Goal: Task Accomplishment & Management: Manage account settings

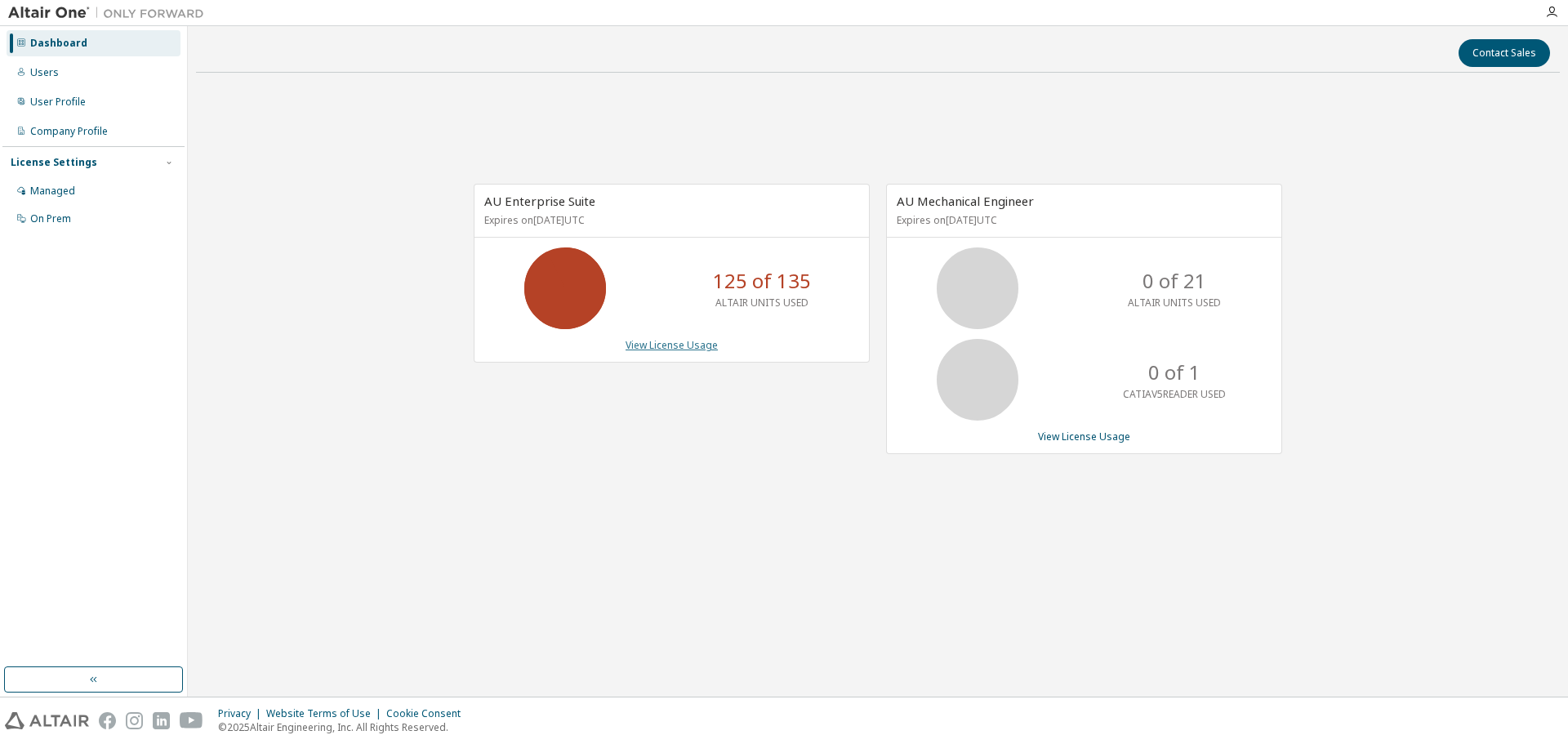
click at [686, 349] on link "View License Usage" at bounding box center [672, 345] width 92 height 14
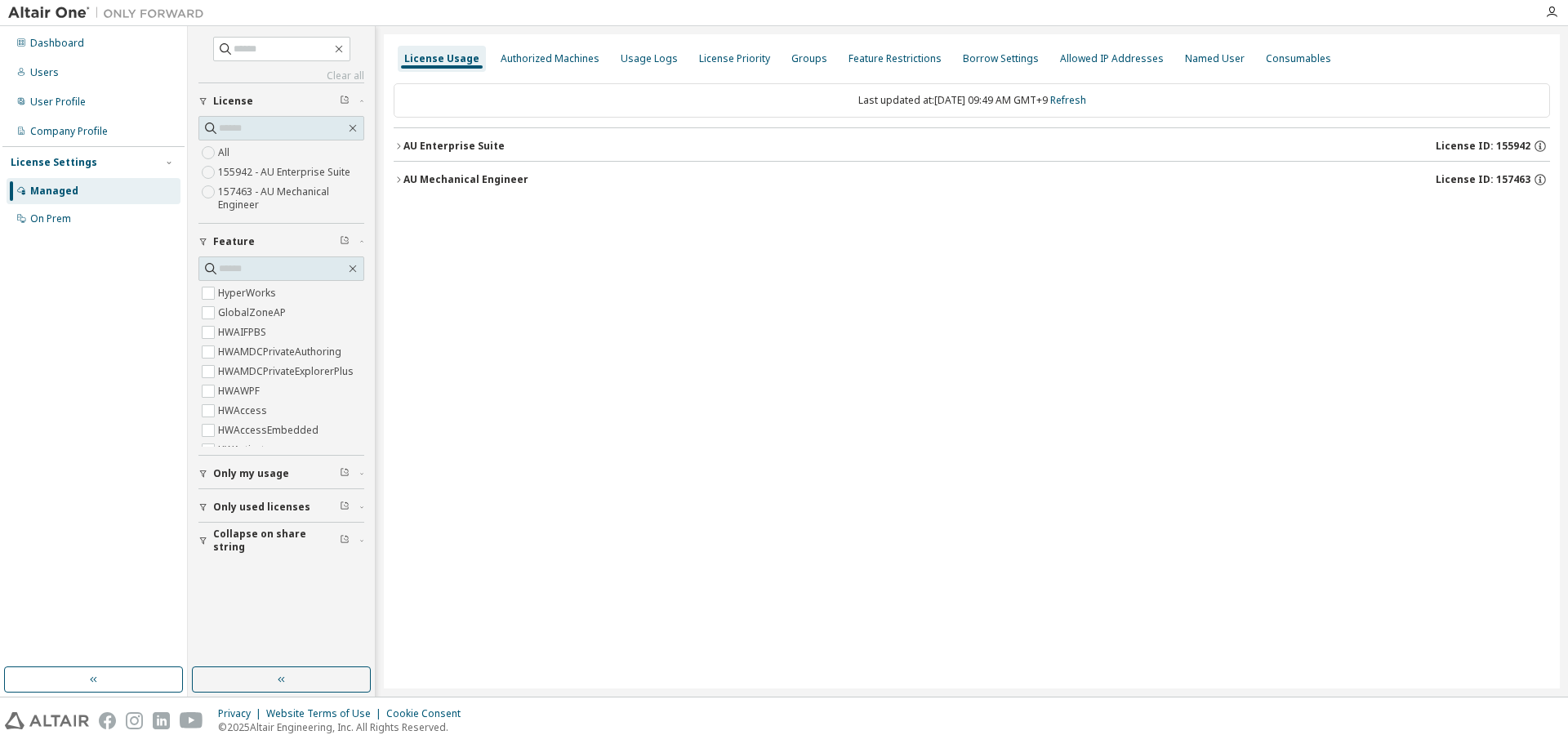
click at [465, 179] on div "AU Mechanical Engineer" at bounding box center [465, 180] width 125 height 13
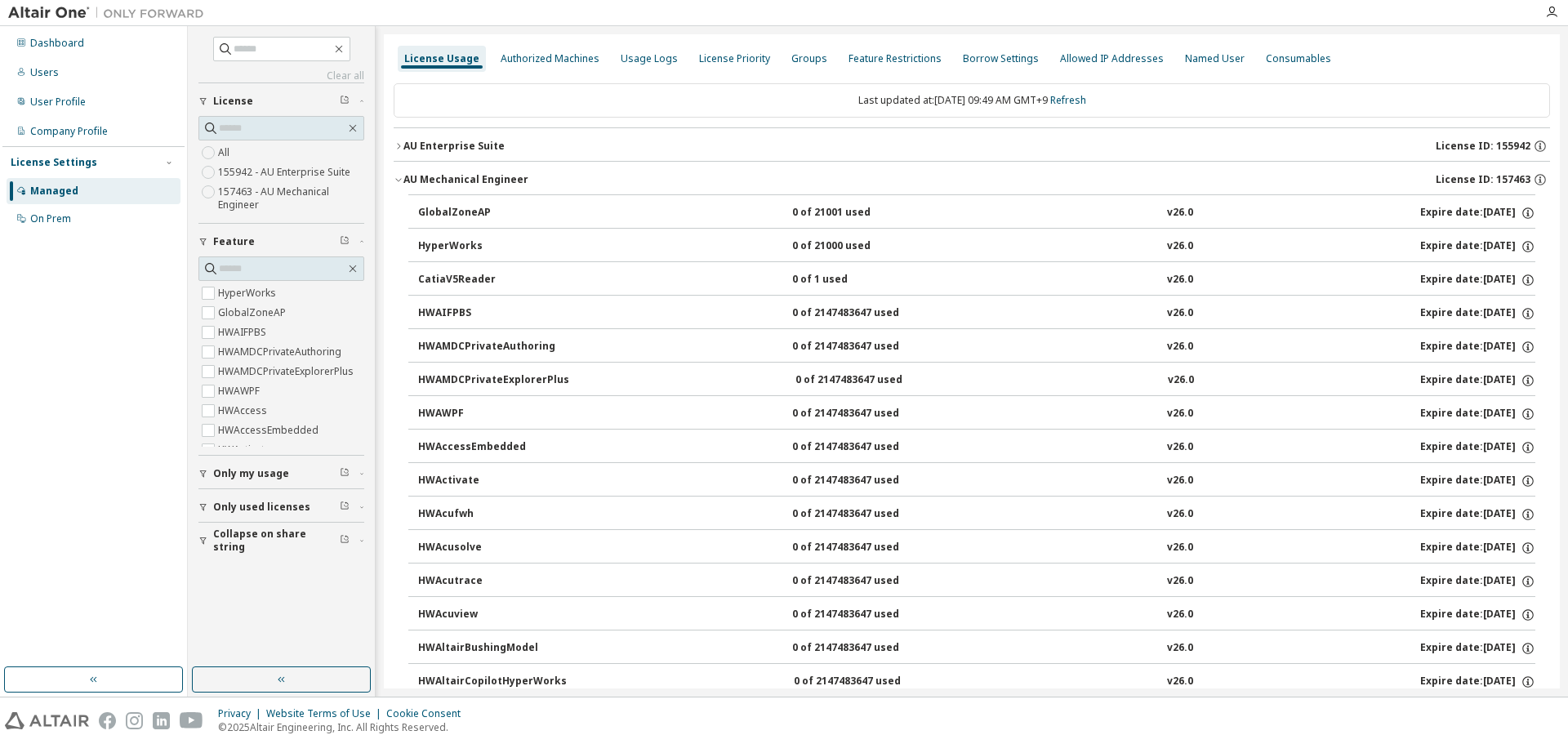
click at [465, 150] on div "AU Enterprise Suite" at bounding box center [454, 146] width 101 height 13
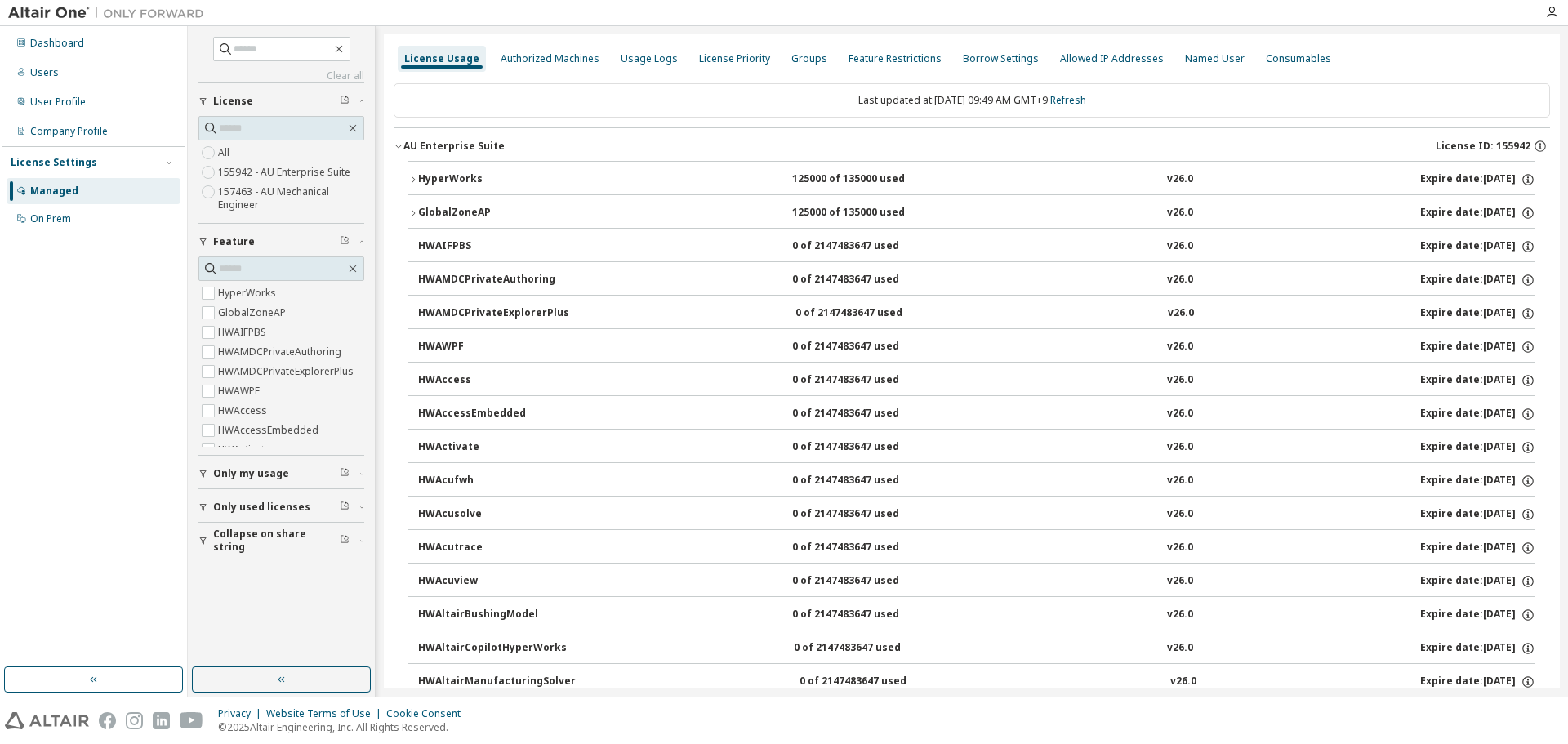
click at [454, 184] on div "HyperWorks" at bounding box center [492, 180] width 147 height 15
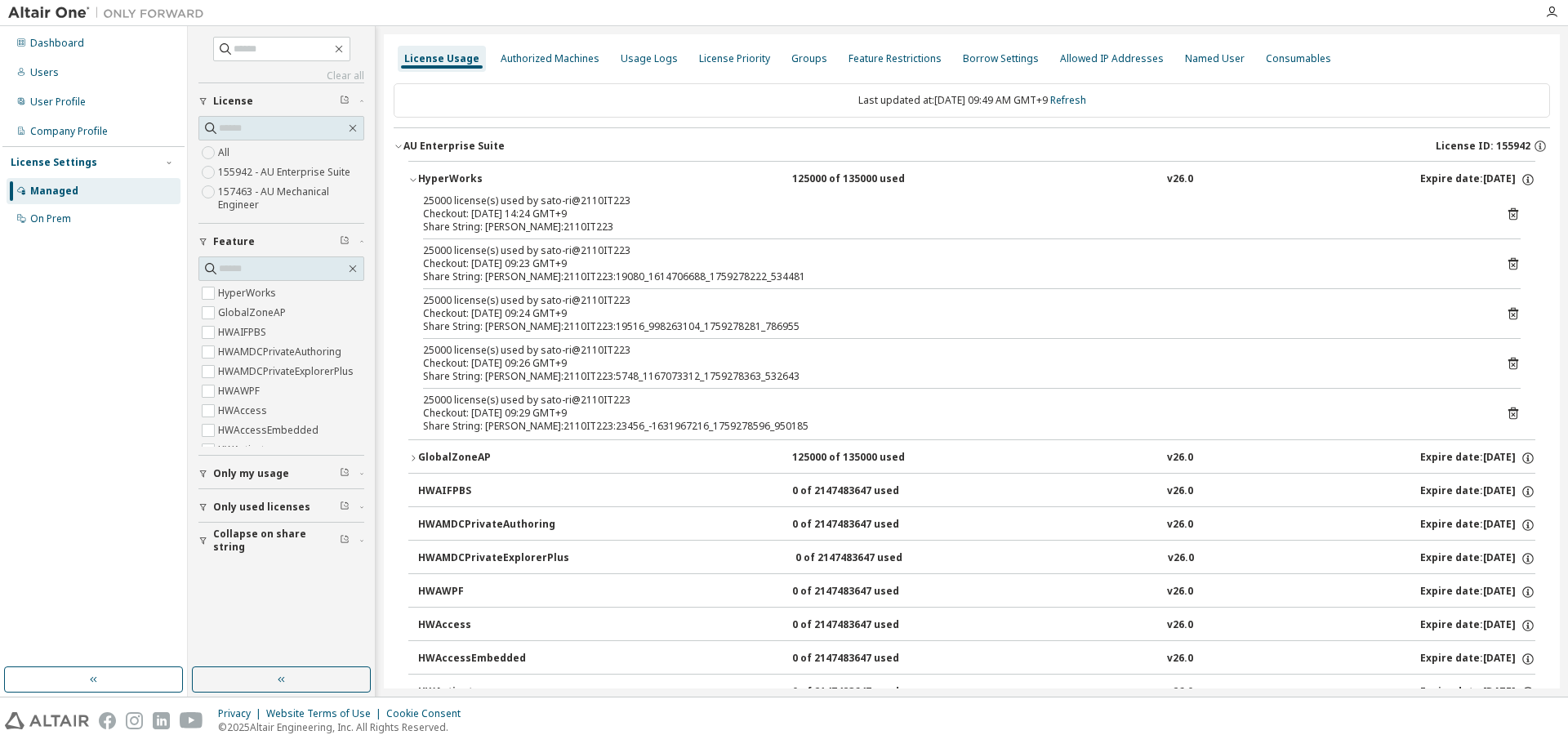
click at [1512, 263] on icon at bounding box center [1513, 264] width 15 height 15
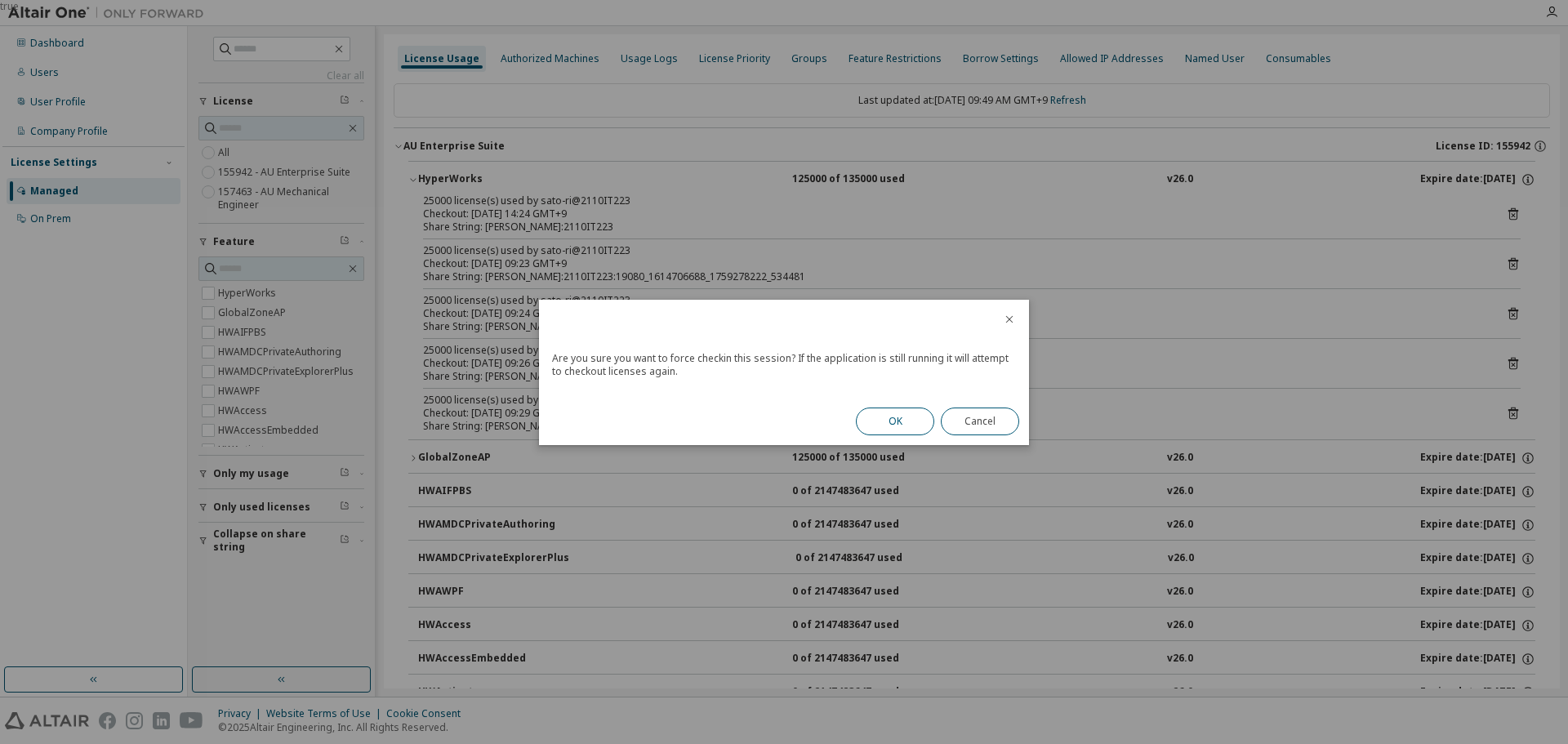
click at [884, 423] on button "OK" at bounding box center [895, 421] width 79 height 27
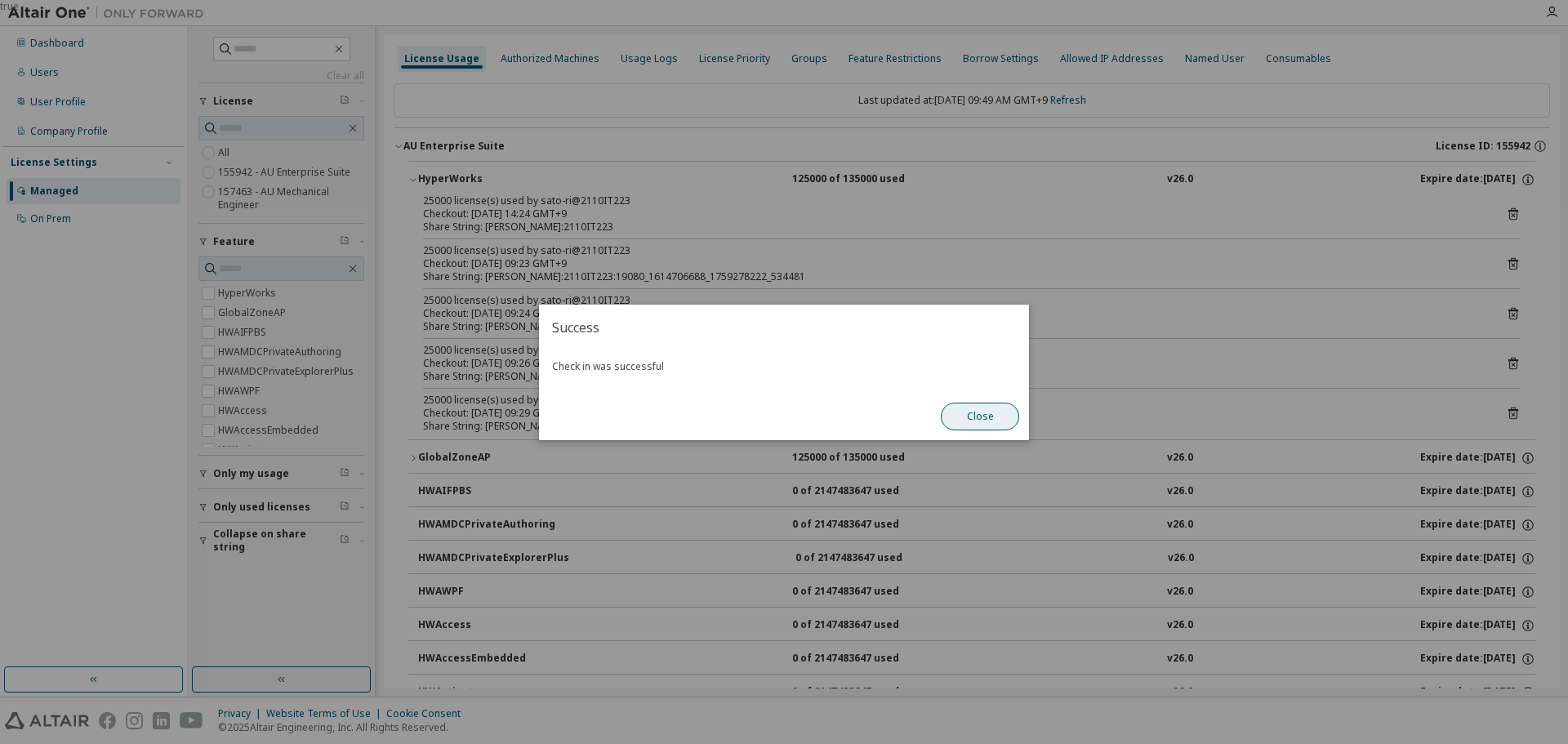
click at [993, 411] on button "Close" at bounding box center [980, 416] width 79 height 27
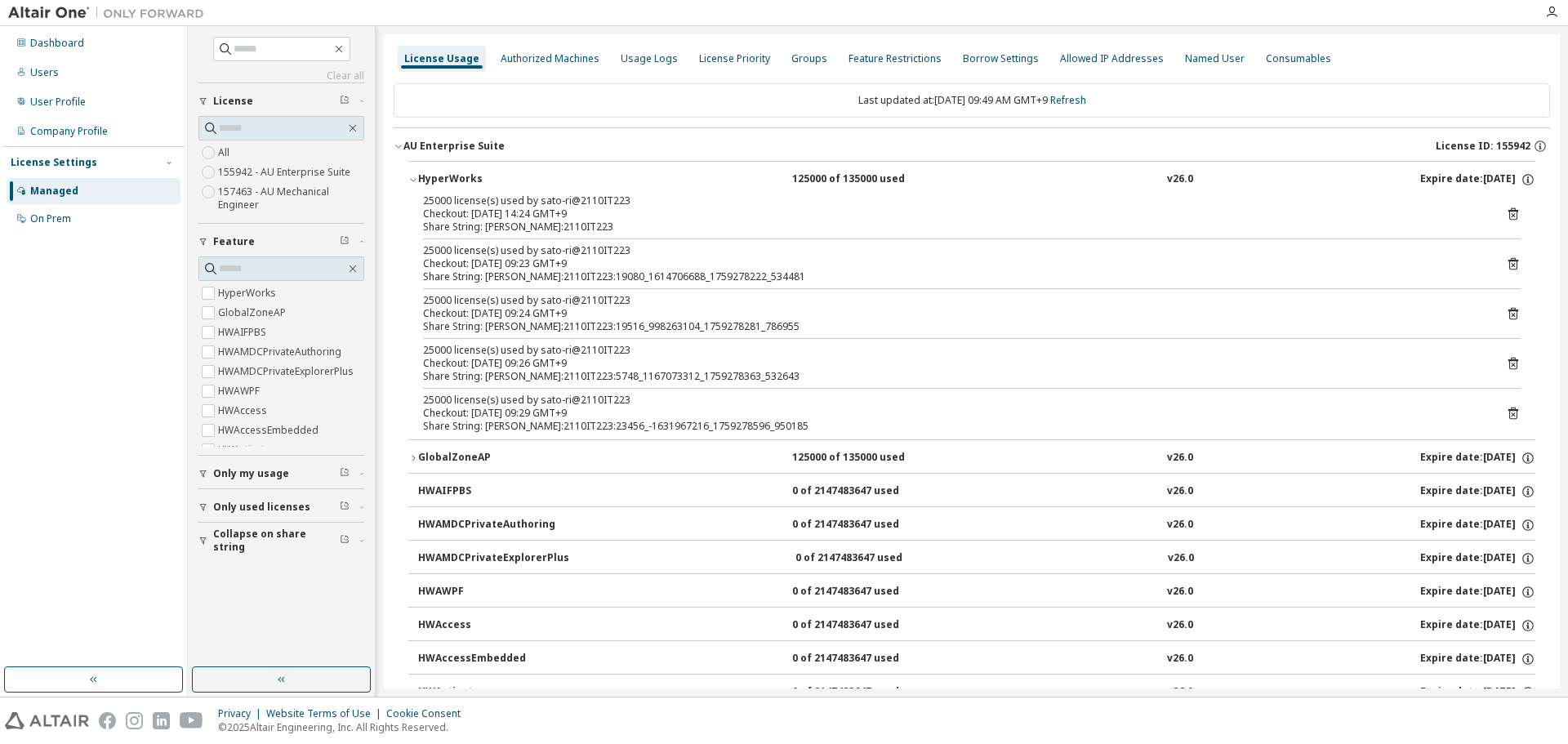
click at [596, 218] on div "Checkout: [DATE] 14:24 GMT+9" at bounding box center [952, 213] width 1058 height 13
click at [1511, 213] on icon at bounding box center [1513, 214] width 15 height 15
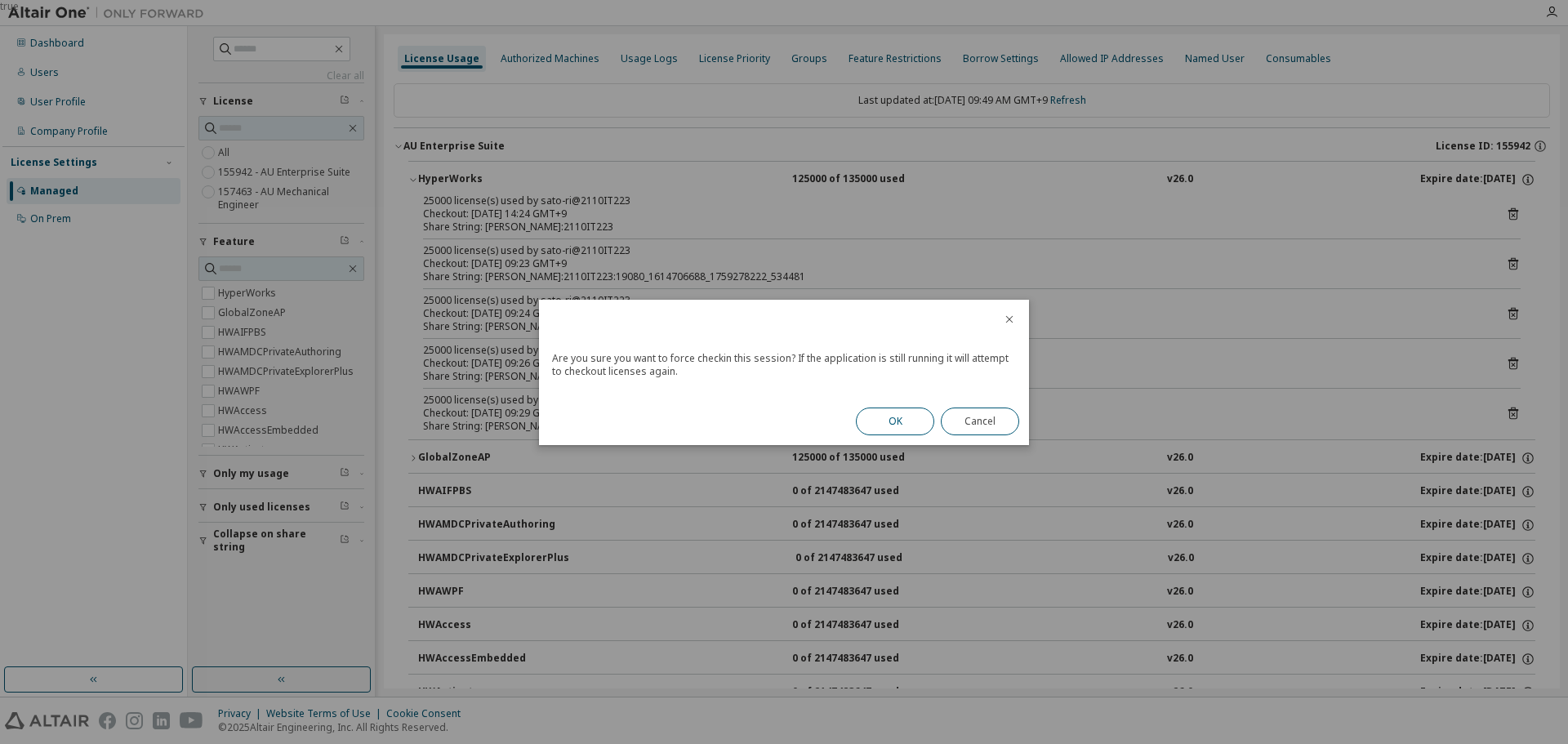
click at [905, 428] on button "OK" at bounding box center [895, 421] width 79 height 27
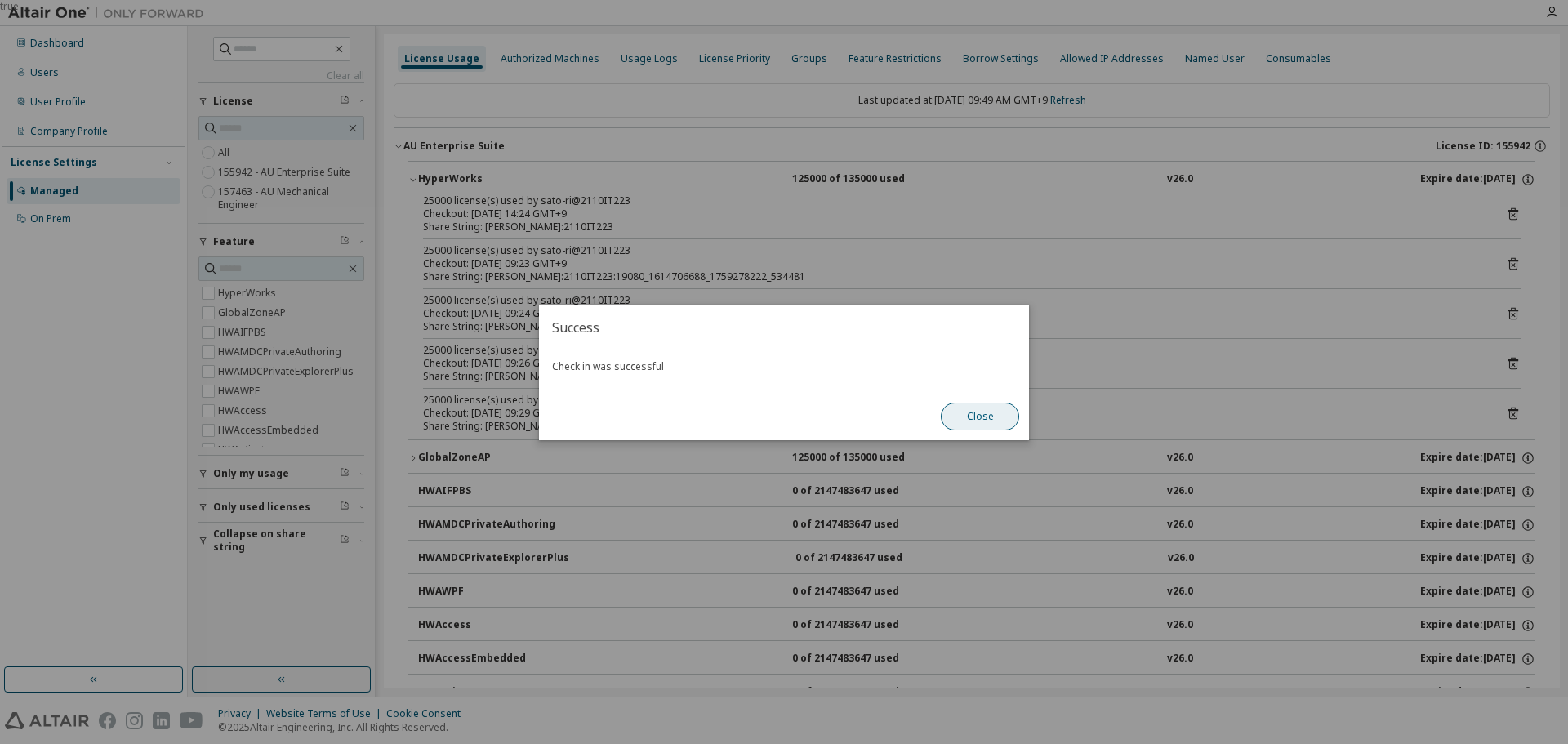
click at [964, 427] on button "Close" at bounding box center [980, 416] width 79 height 27
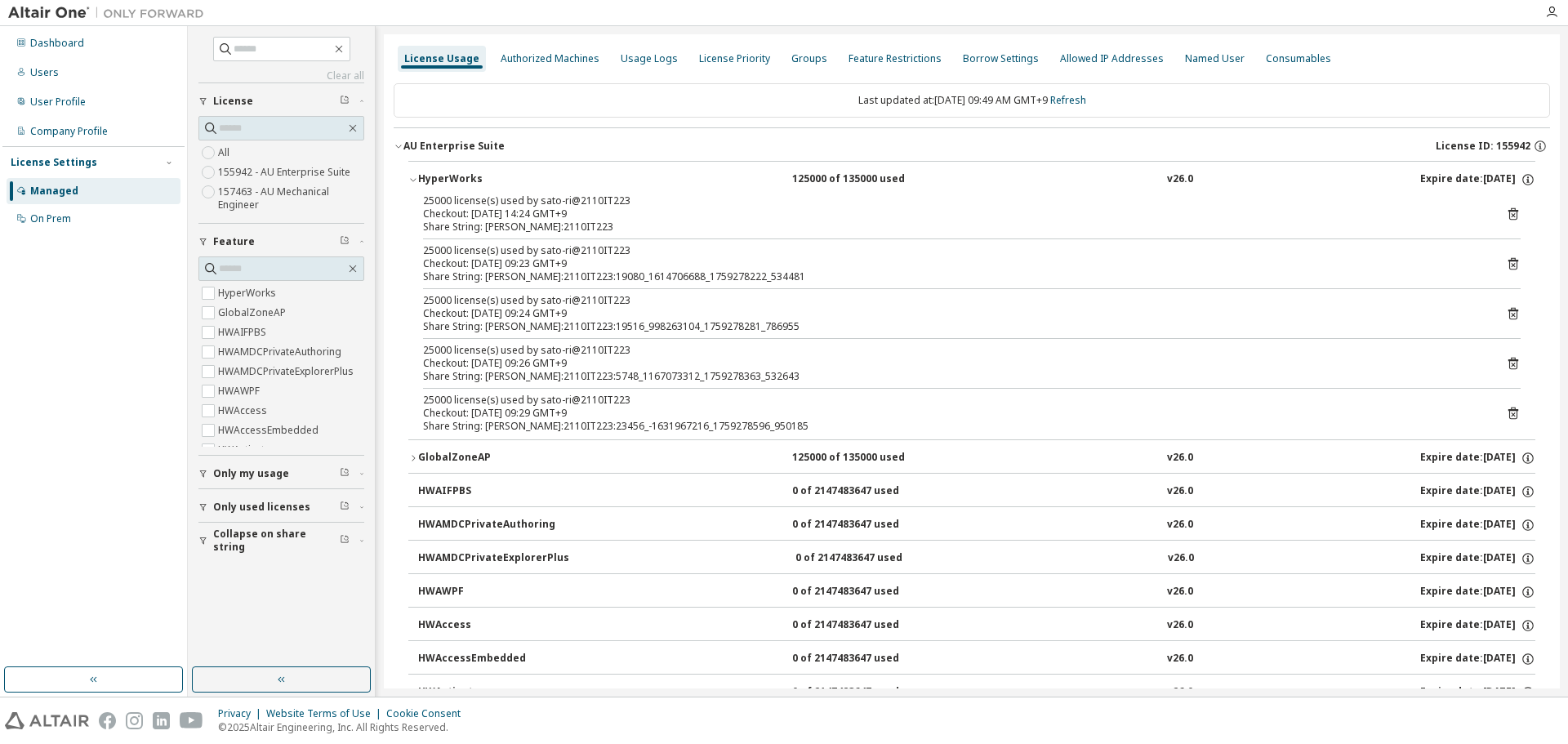
click at [1509, 219] on icon at bounding box center [1513, 214] width 10 height 12
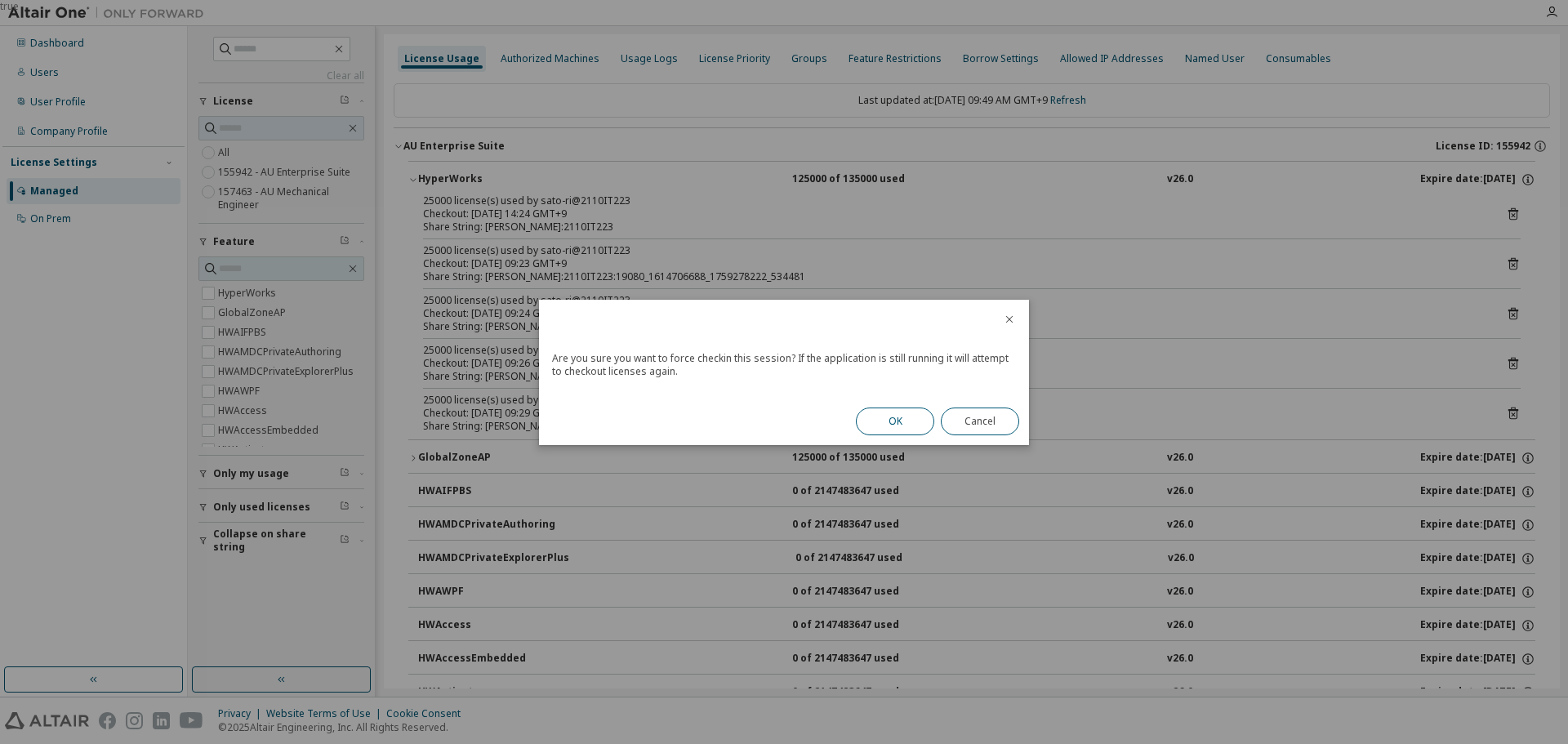
click at [909, 418] on button "OK" at bounding box center [895, 421] width 79 height 27
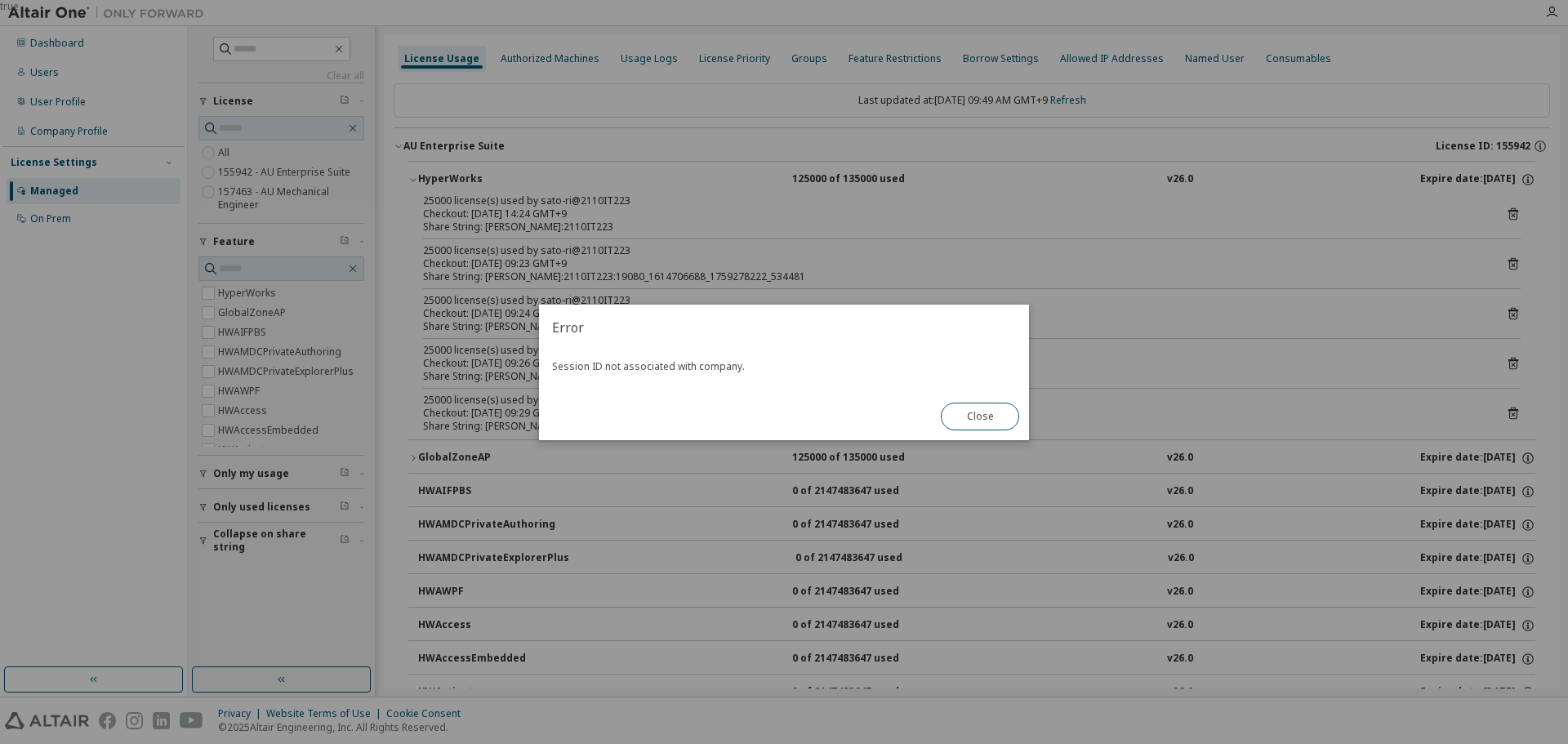
click at [1004, 410] on button "Close" at bounding box center [980, 416] width 79 height 27
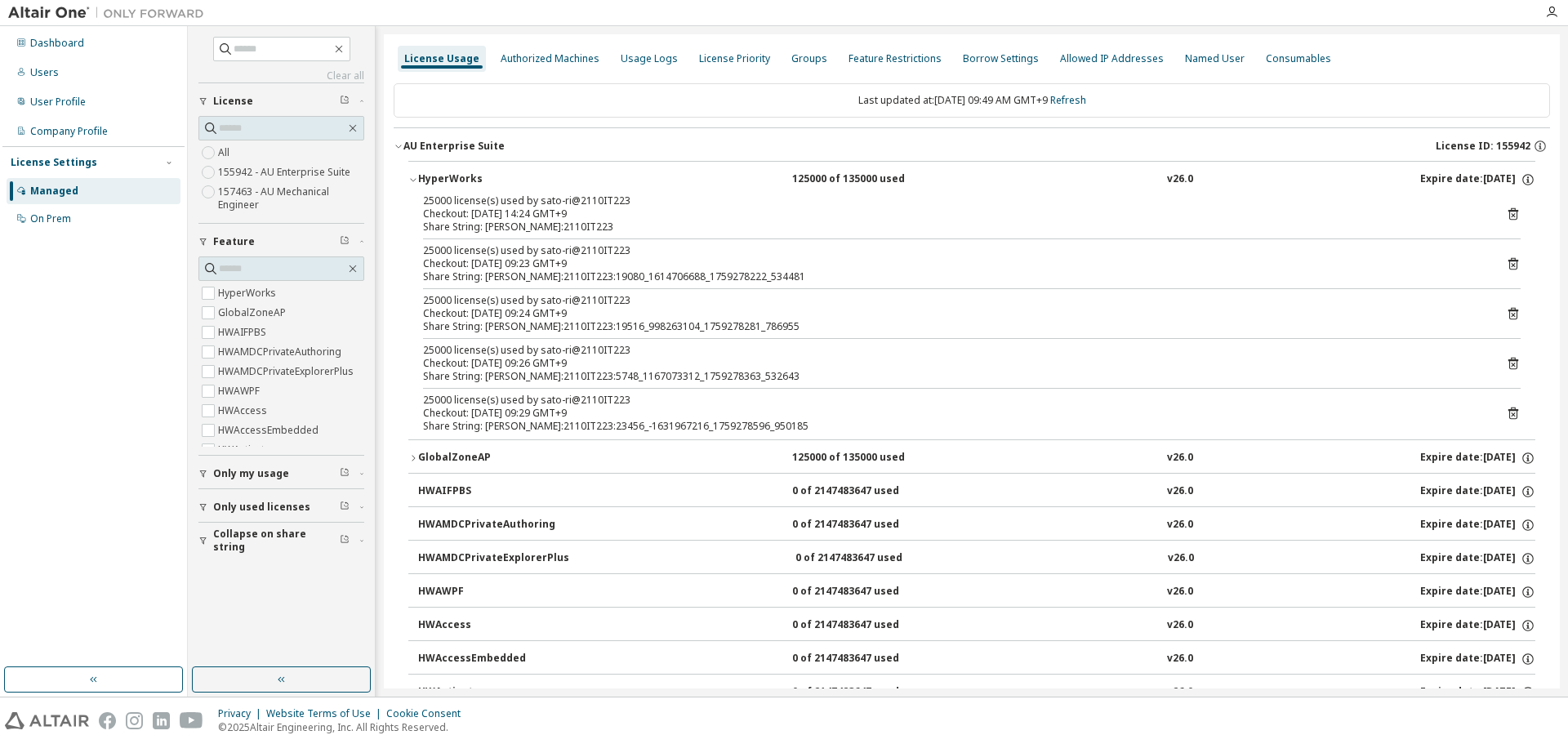
click at [585, 264] on div "Checkout: [DATE] 09:23 GMT+9" at bounding box center [952, 264] width 1058 height 13
click at [448, 148] on div "AU Enterprise Suite" at bounding box center [454, 146] width 101 height 13
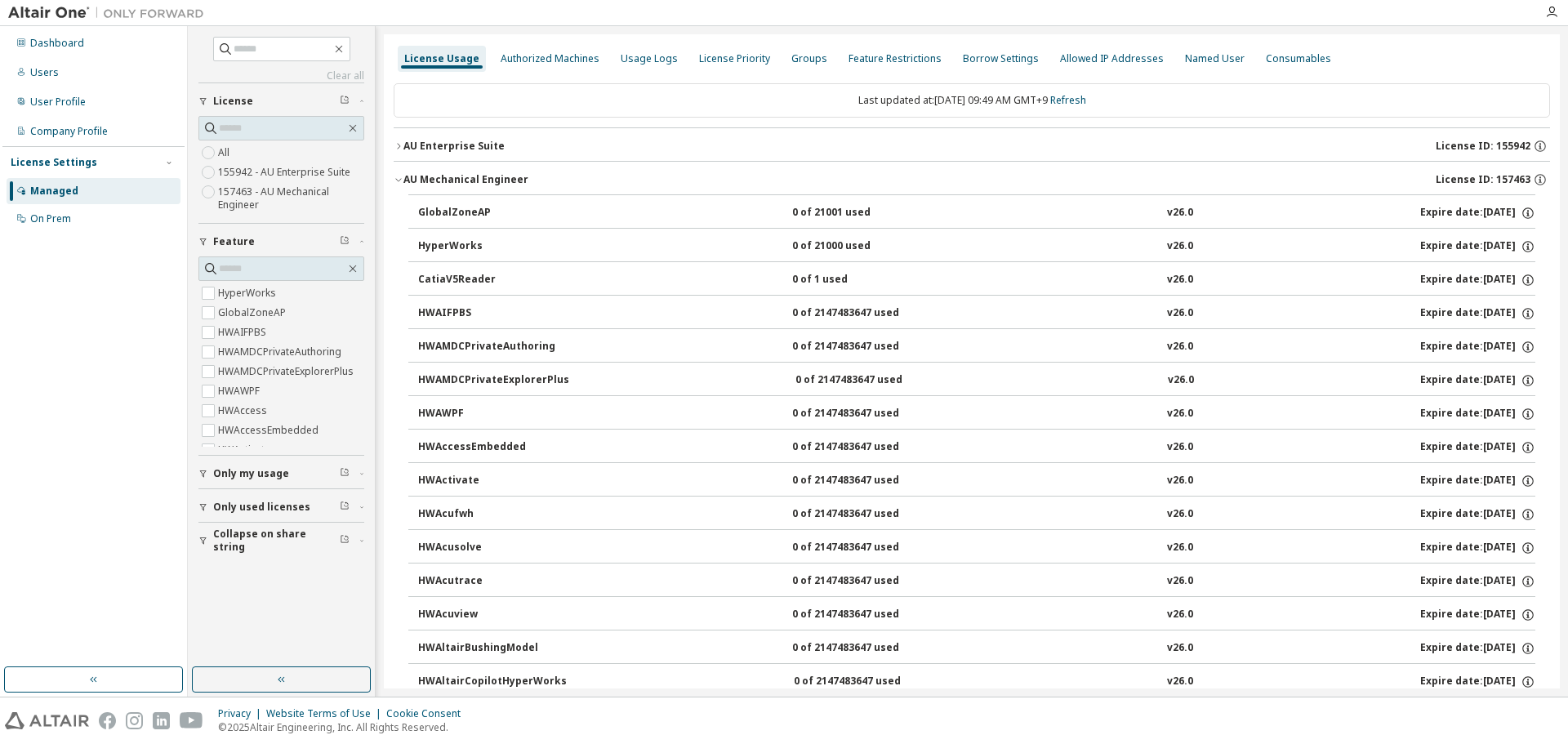
click at [448, 148] on div "AU Enterprise Suite" at bounding box center [454, 146] width 101 height 13
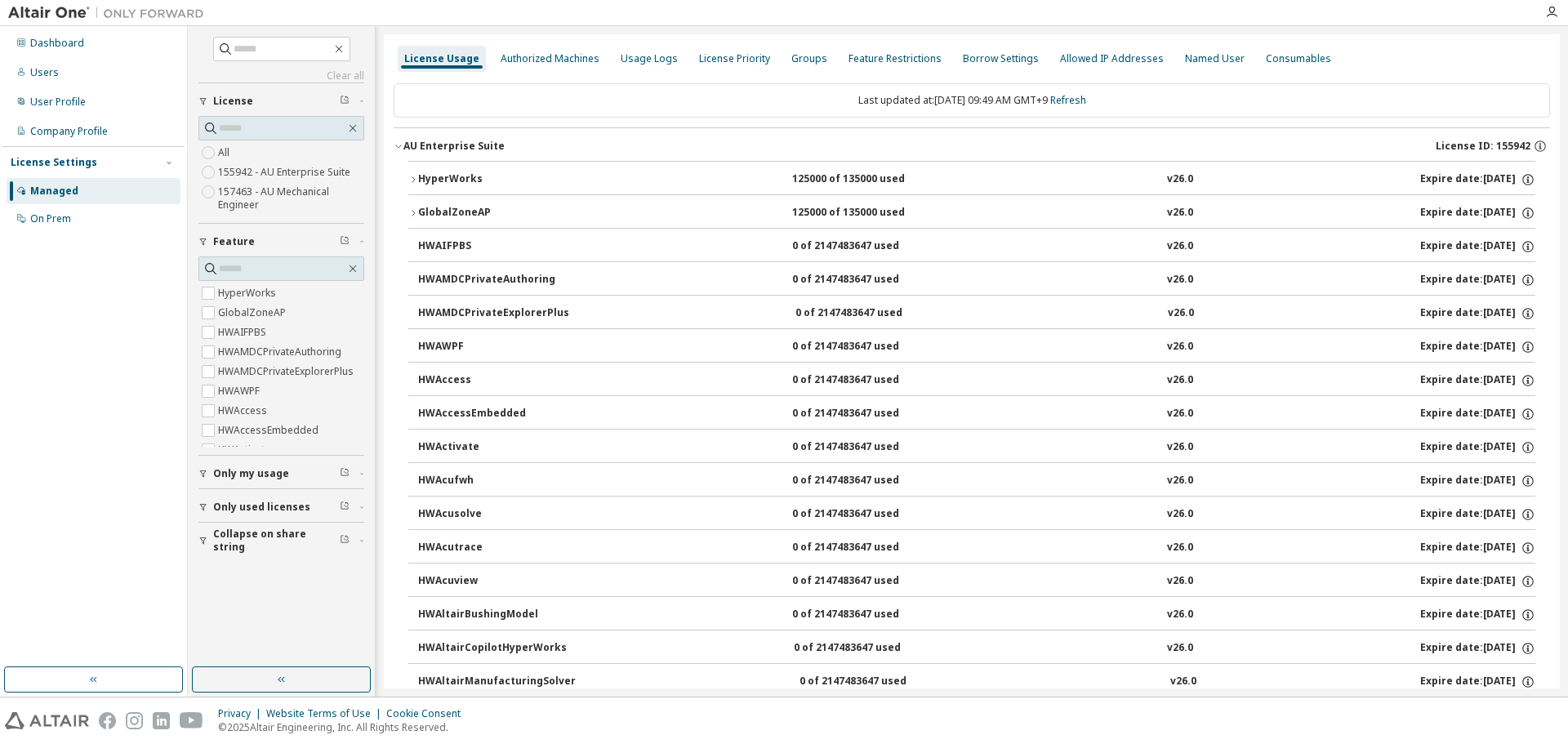
click at [463, 149] on div "AU Enterprise Suite" at bounding box center [454, 146] width 101 height 13
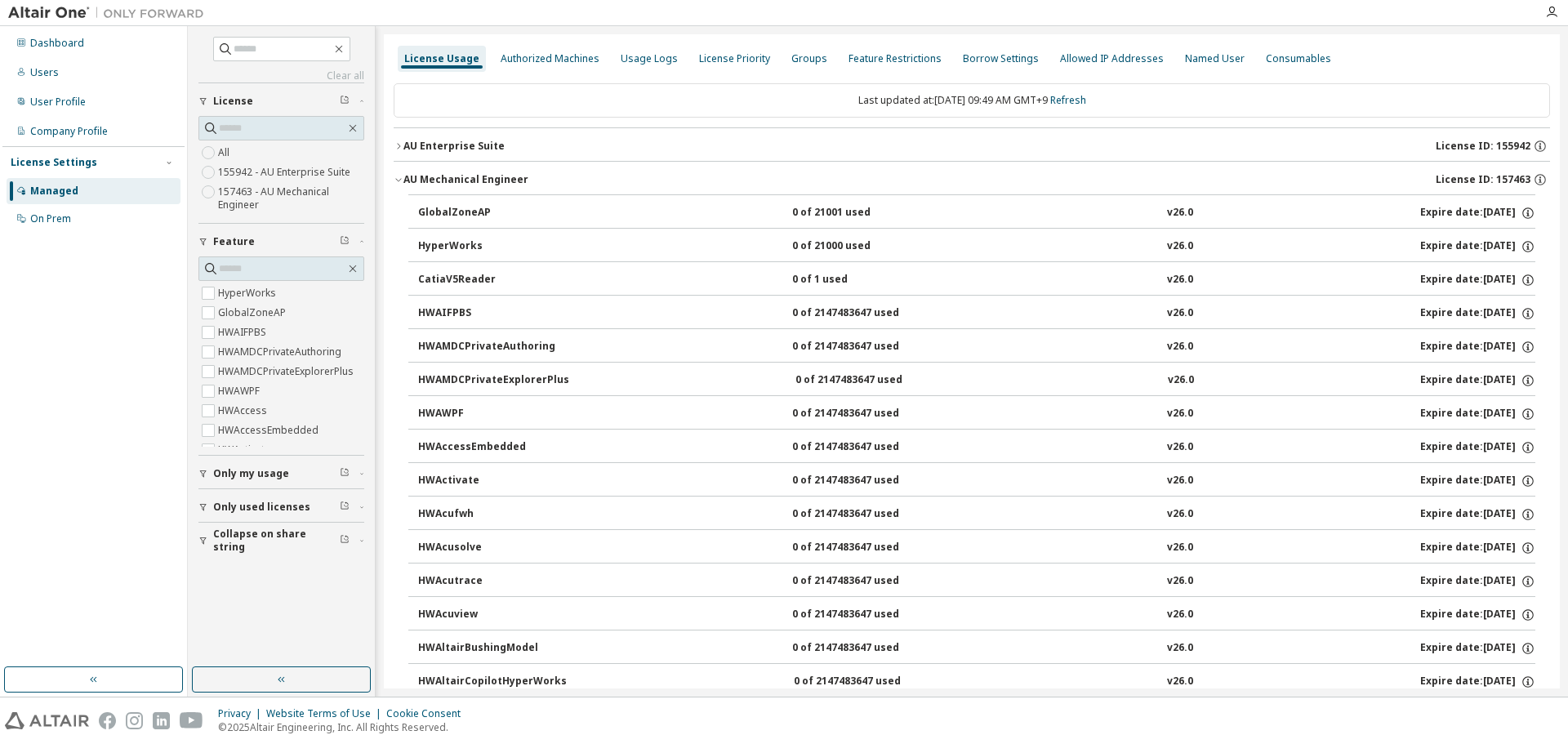
click at [470, 154] on button "AU Enterprise Suite License ID: 155942" at bounding box center [972, 146] width 1157 height 36
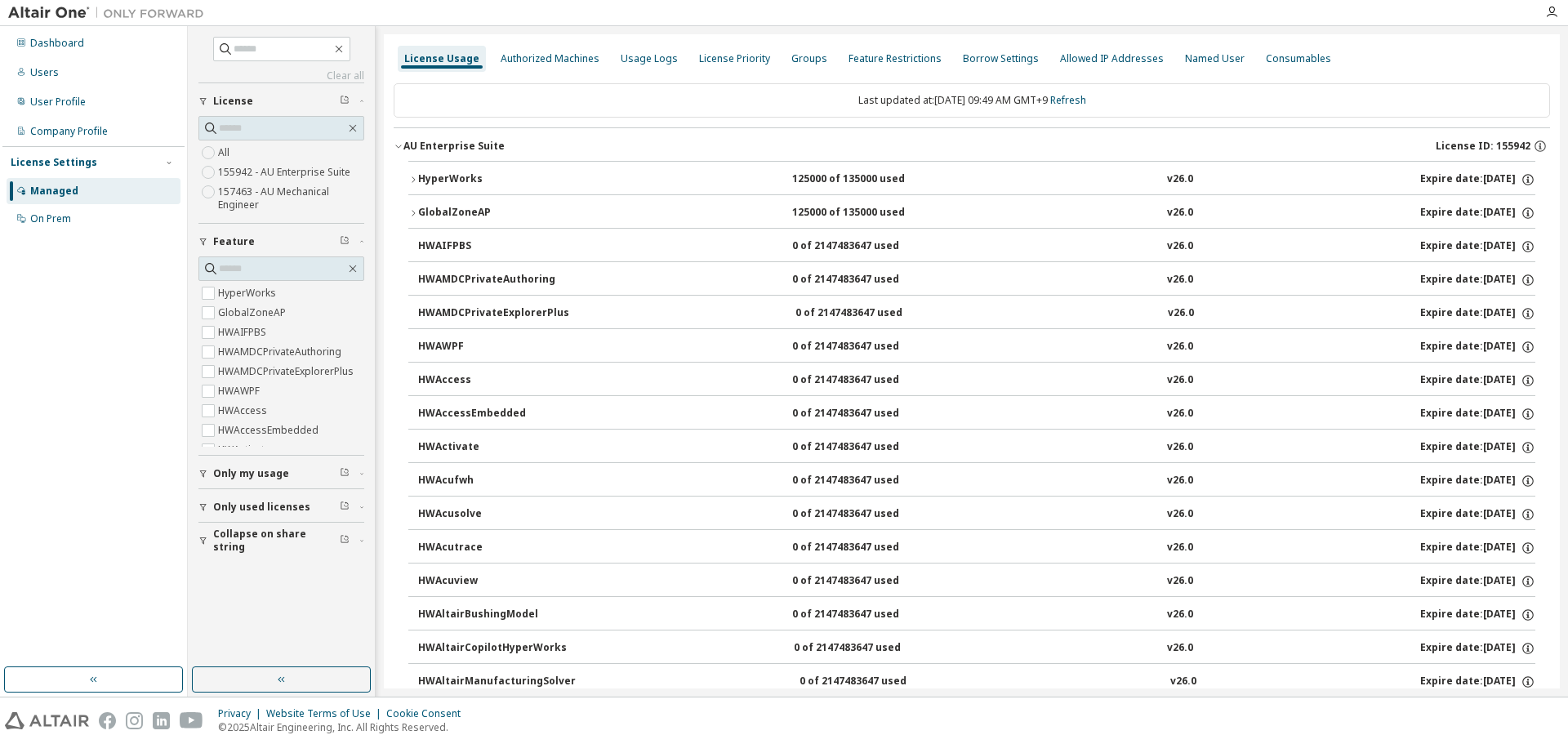
click at [463, 180] on div "HyperWorks" at bounding box center [492, 180] width 147 height 15
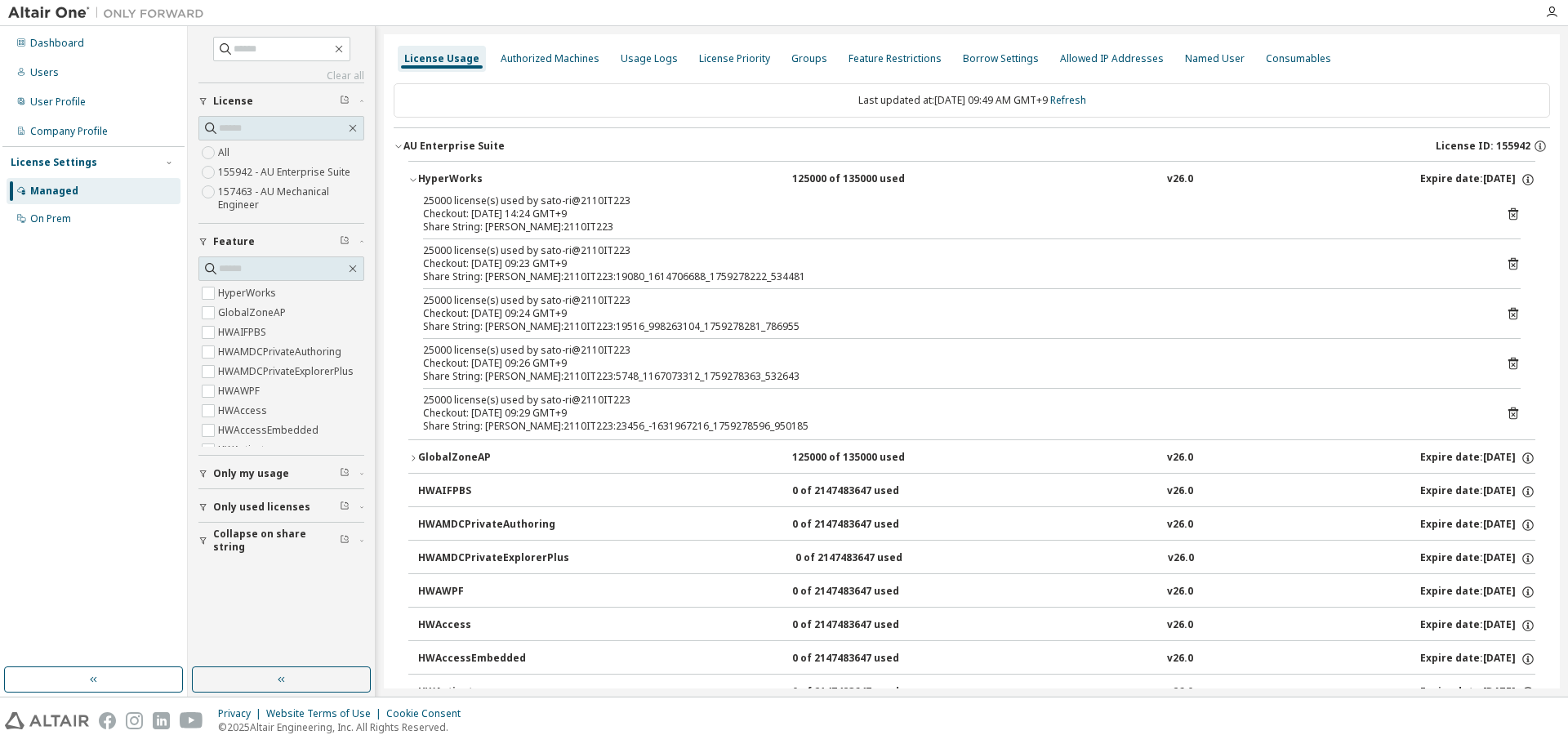
click at [1506, 214] on icon at bounding box center [1513, 214] width 15 height 15
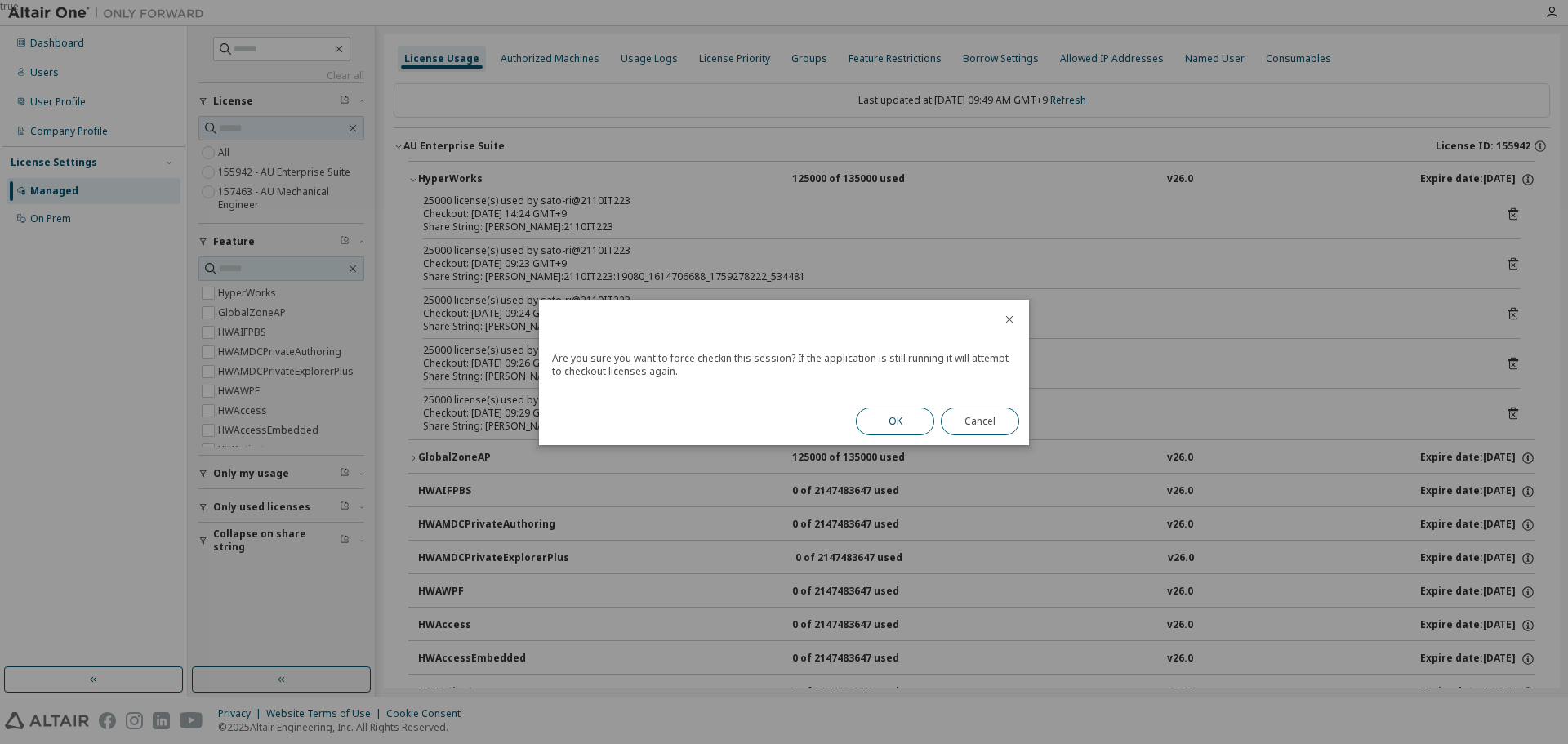
click at [900, 419] on button "OK" at bounding box center [895, 421] width 79 height 27
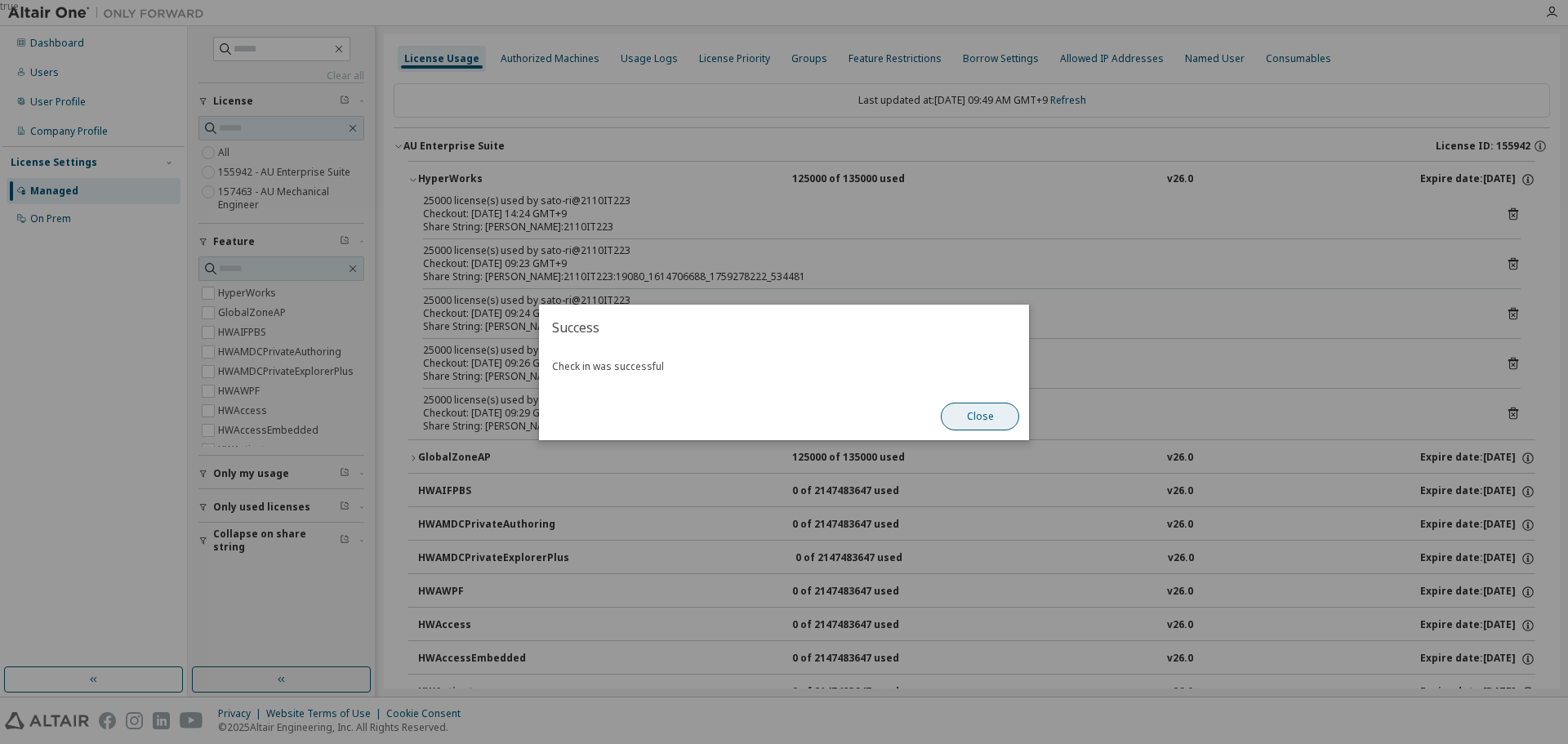
click at [998, 426] on button "Close" at bounding box center [980, 416] width 79 height 27
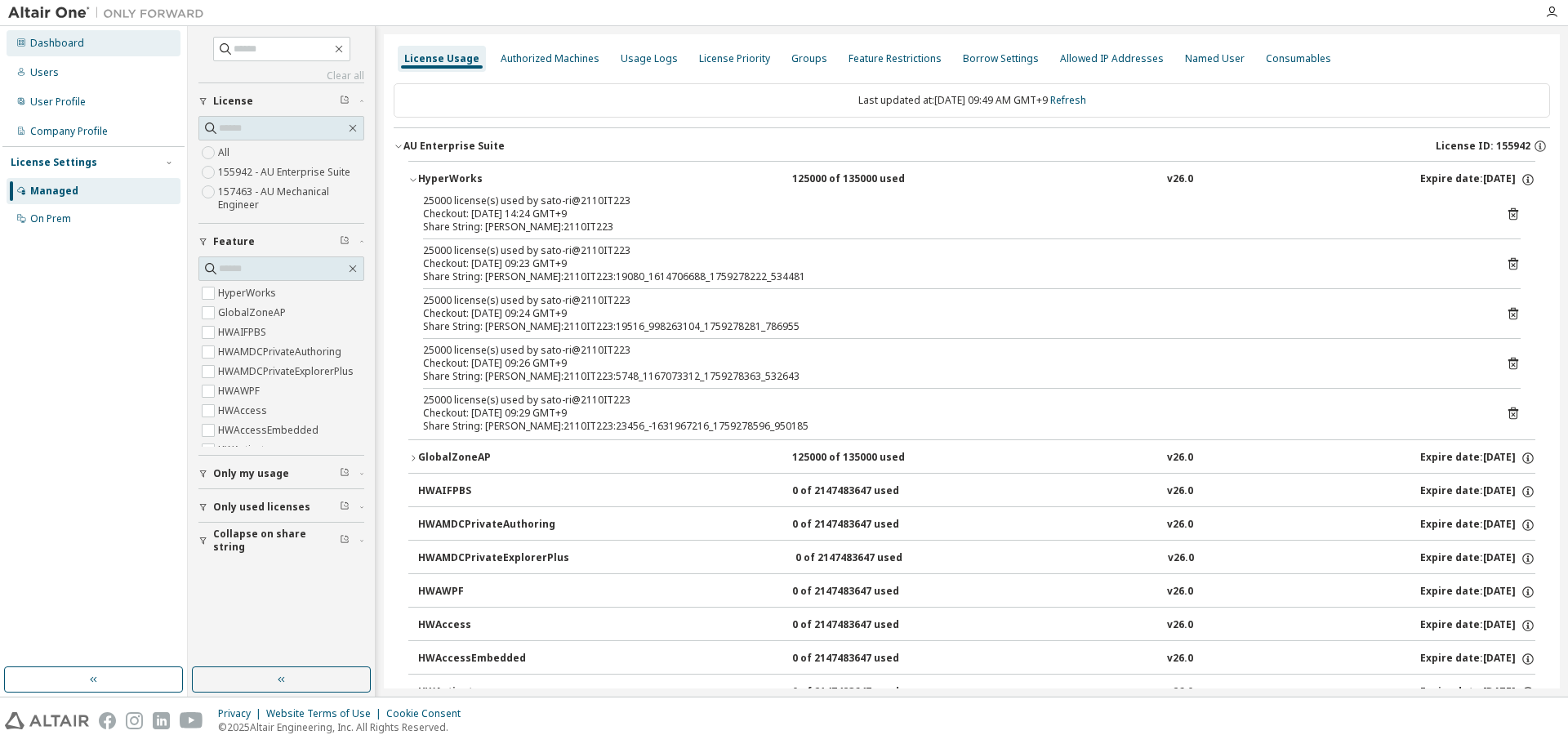
click at [69, 46] on div "Dashboard" at bounding box center [57, 43] width 54 height 13
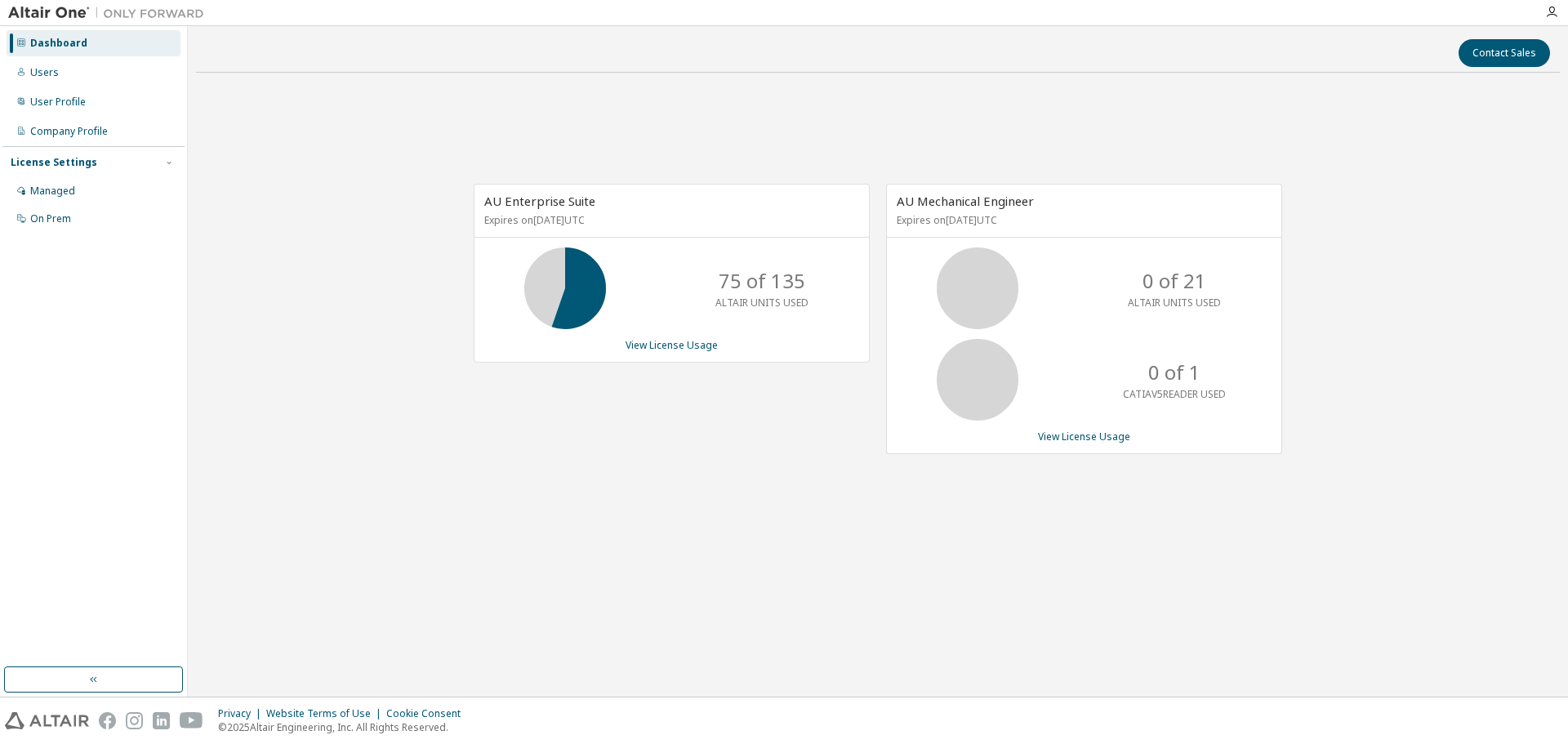
click at [670, 355] on div "AU Enterprise Suite Expires on [DATE] UTC 75 of 135 ALTAIR UNITS USED View Lice…" at bounding box center [672, 273] width 396 height 179
click at [671, 345] on link "View License Usage" at bounding box center [672, 345] width 92 height 14
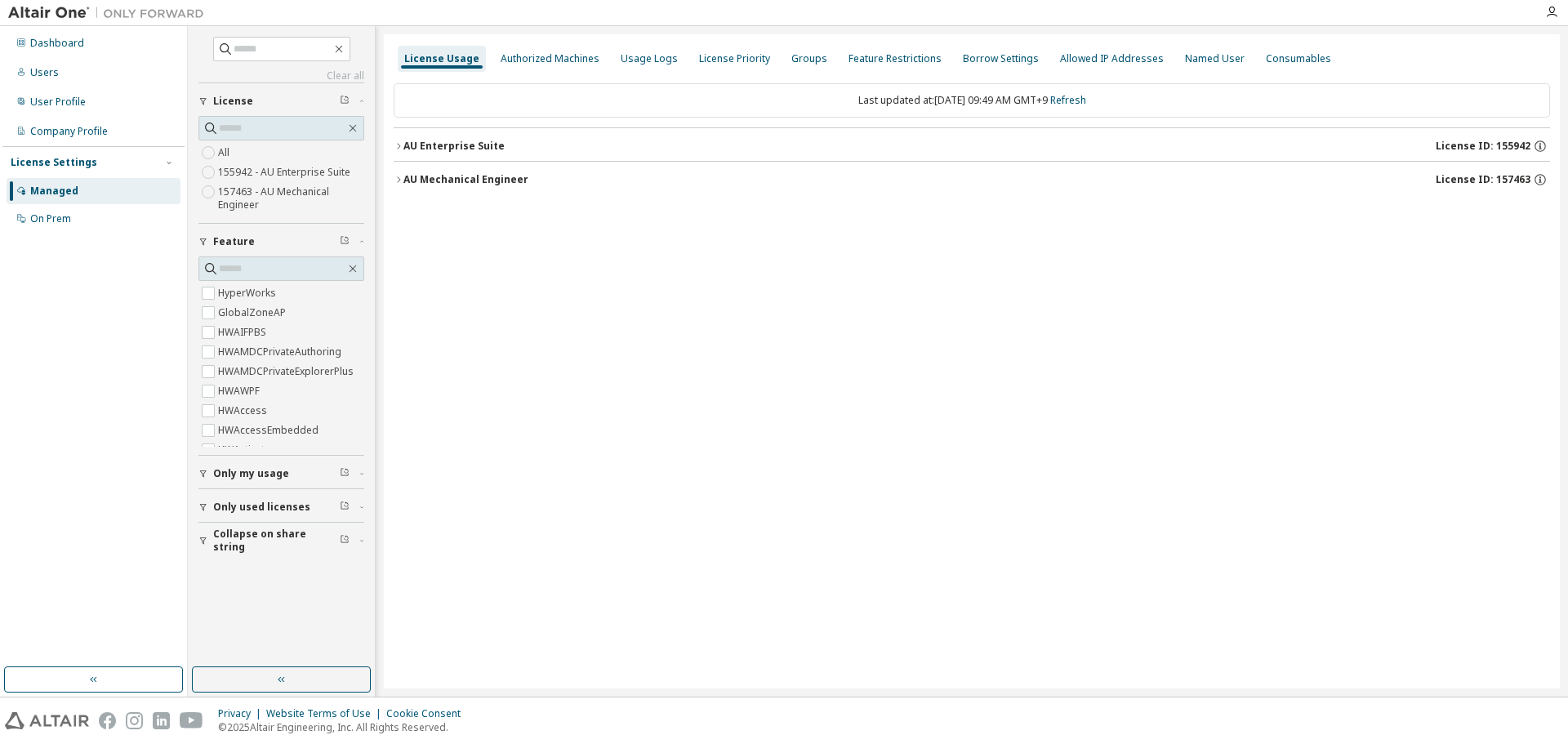
click at [470, 151] on div "AU Enterprise Suite" at bounding box center [454, 146] width 101 height 13
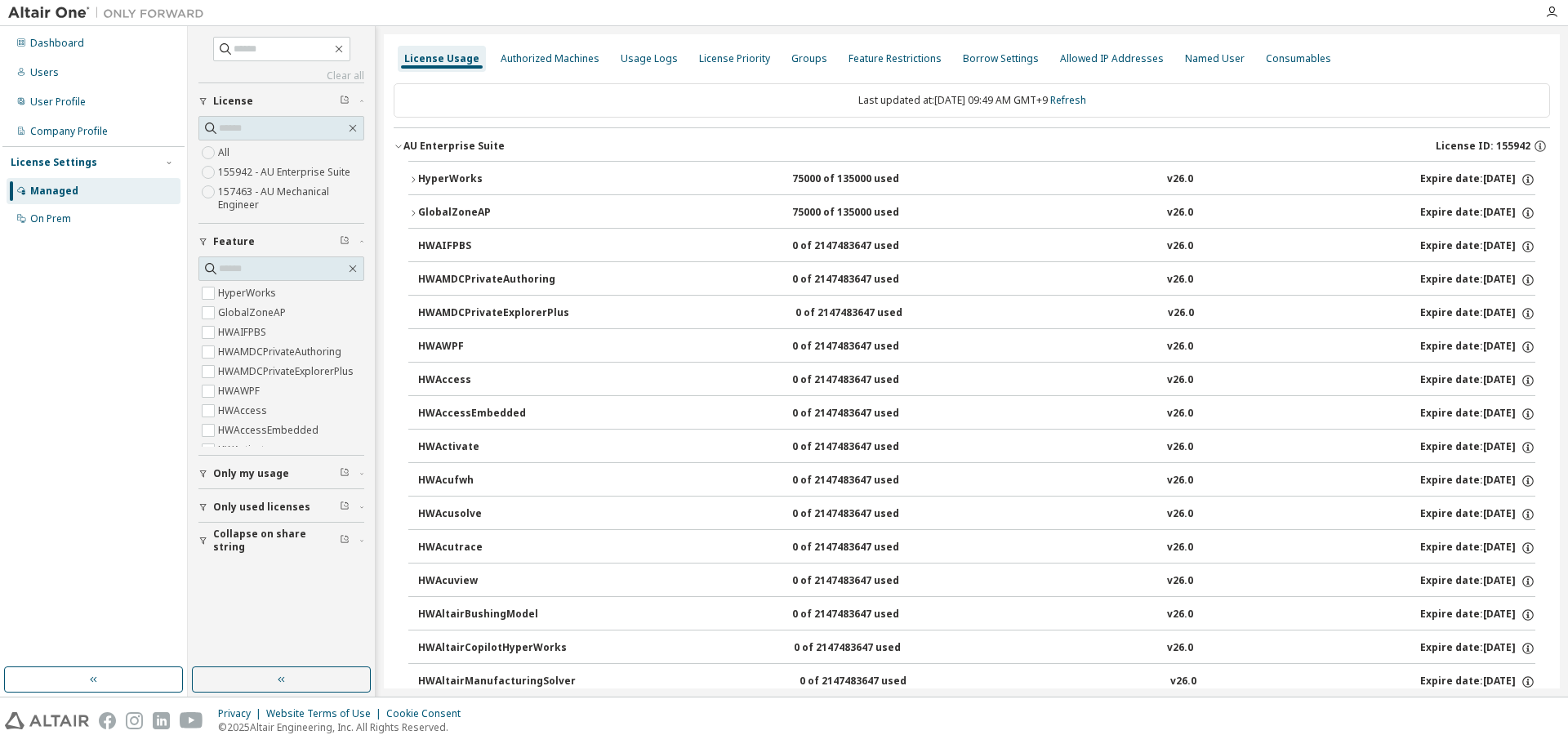
click at [458, 179] on div "HyperWorks" at bounding box center [492, 180] width 147 height 15
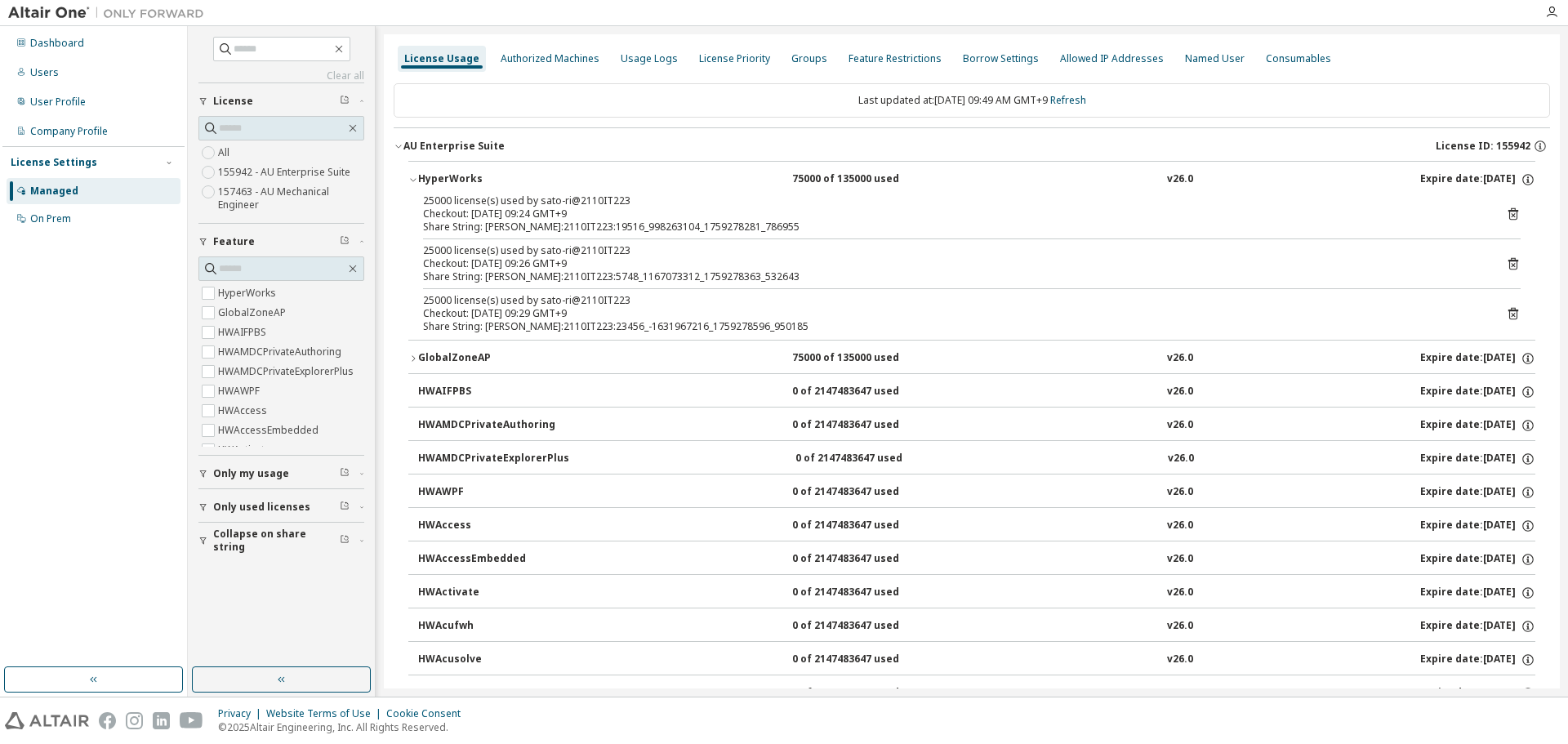
click at [579, 210] on div "Checkout: [DATE] 09:24 GMT+9" at bounding box center [952, 213] width 1058 height 13
click at [1509, 217] on icon at bounding box center [1513, 214] width 10 height 12
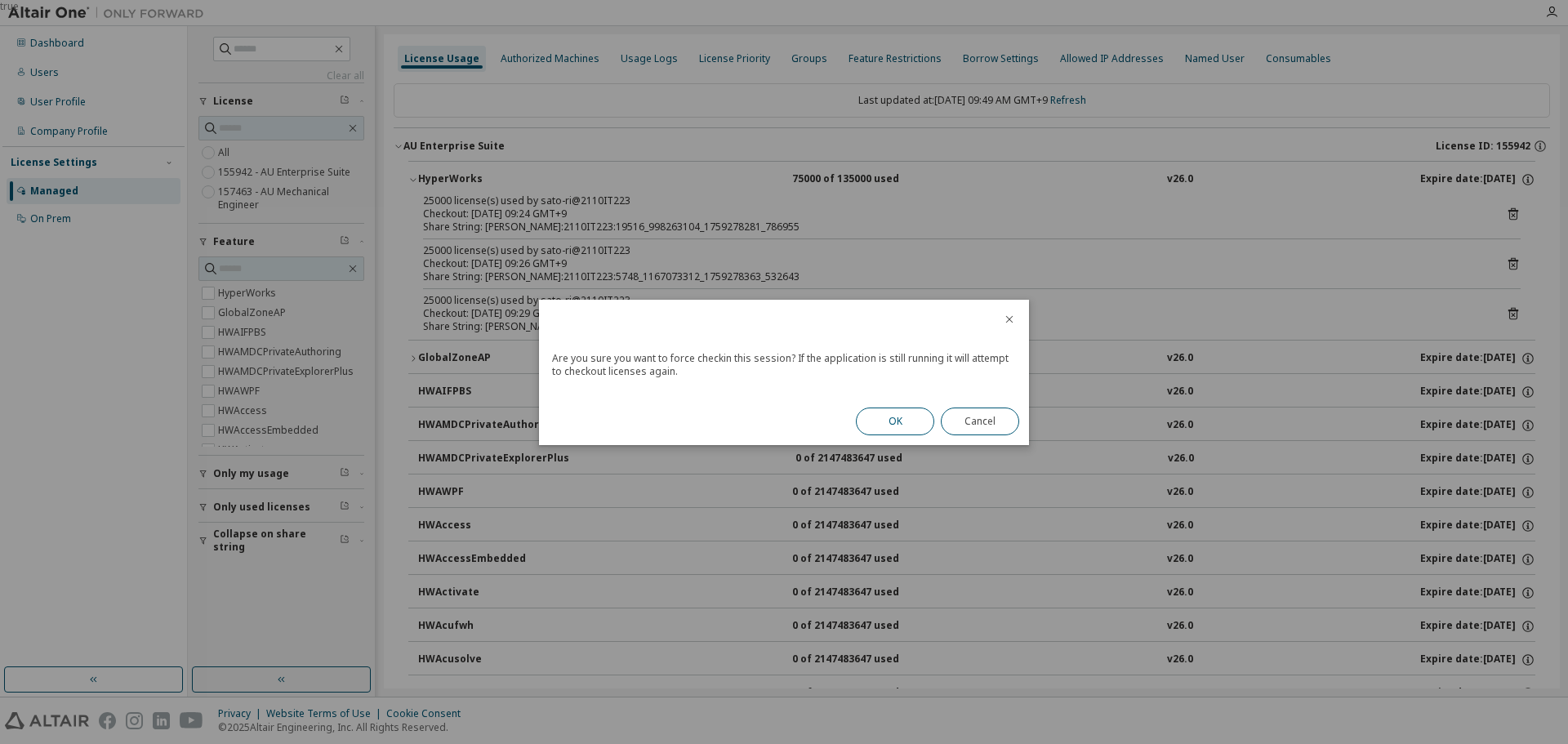
click at [893, 422] on button "OK" at bounding box center [895, 421] width 79 height 27
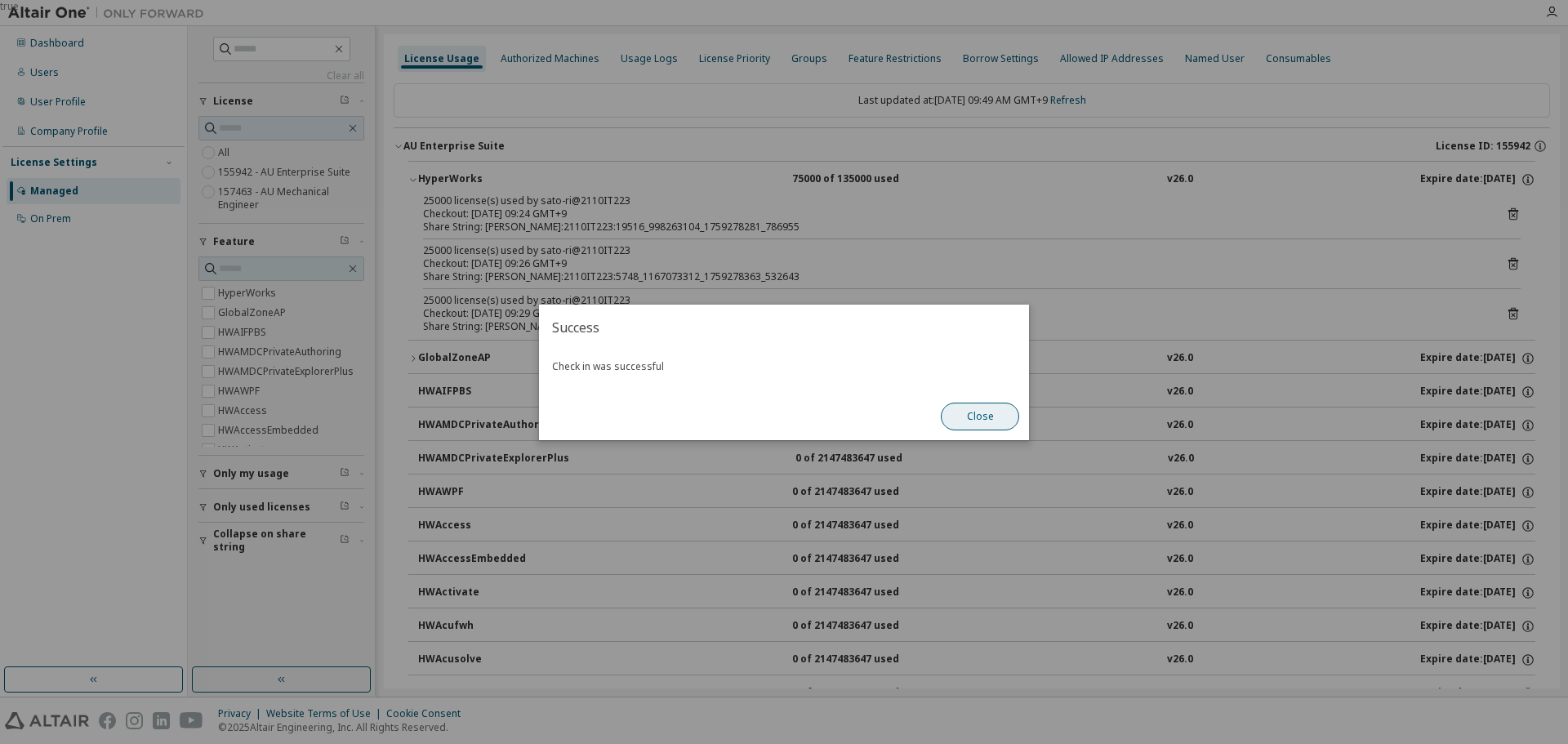
click at [992, 413] on button "Close" at bounding box center [980, 416] width 79 height 27
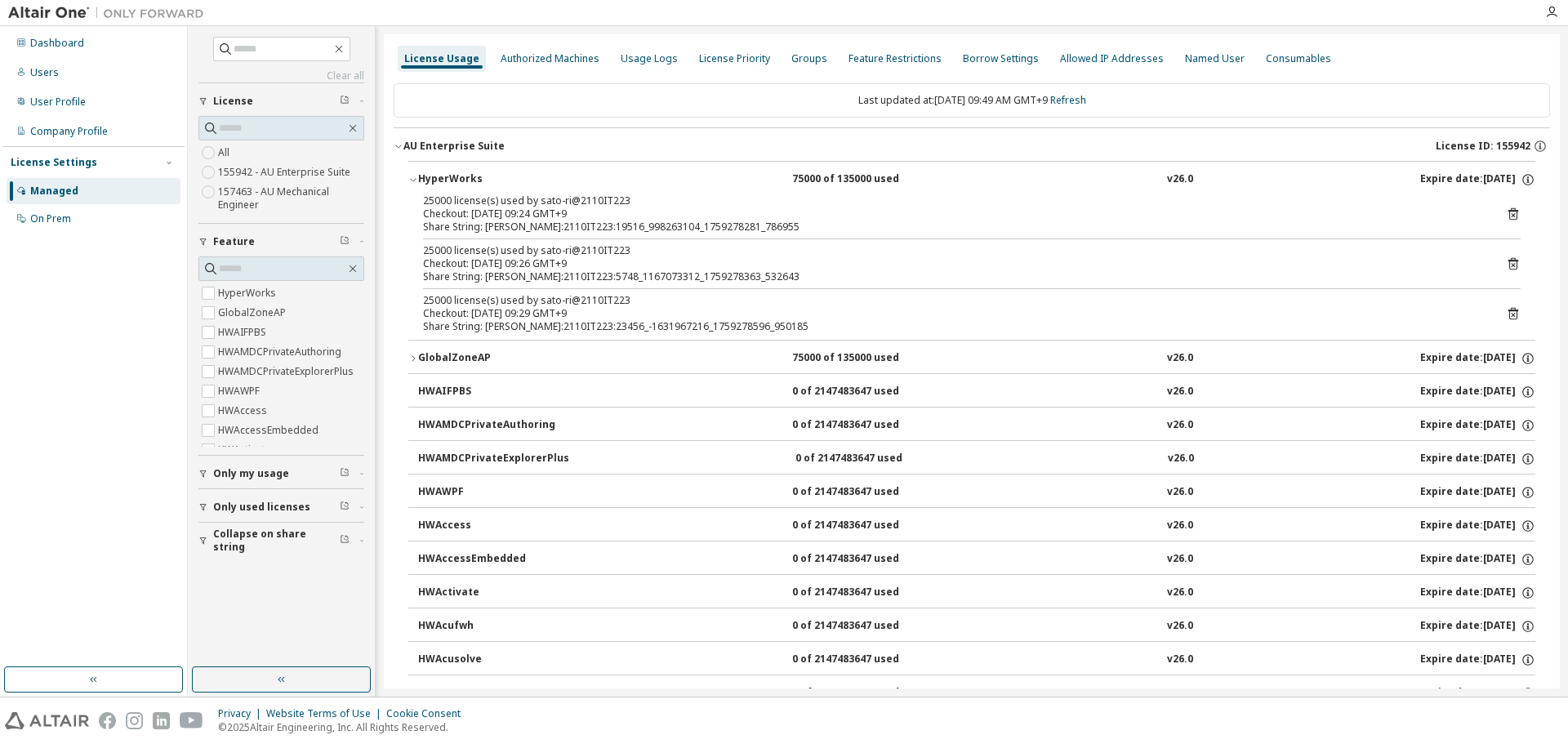
click at [1509, 261] on icon at bounding box center [1513, 265] width 10 height 12
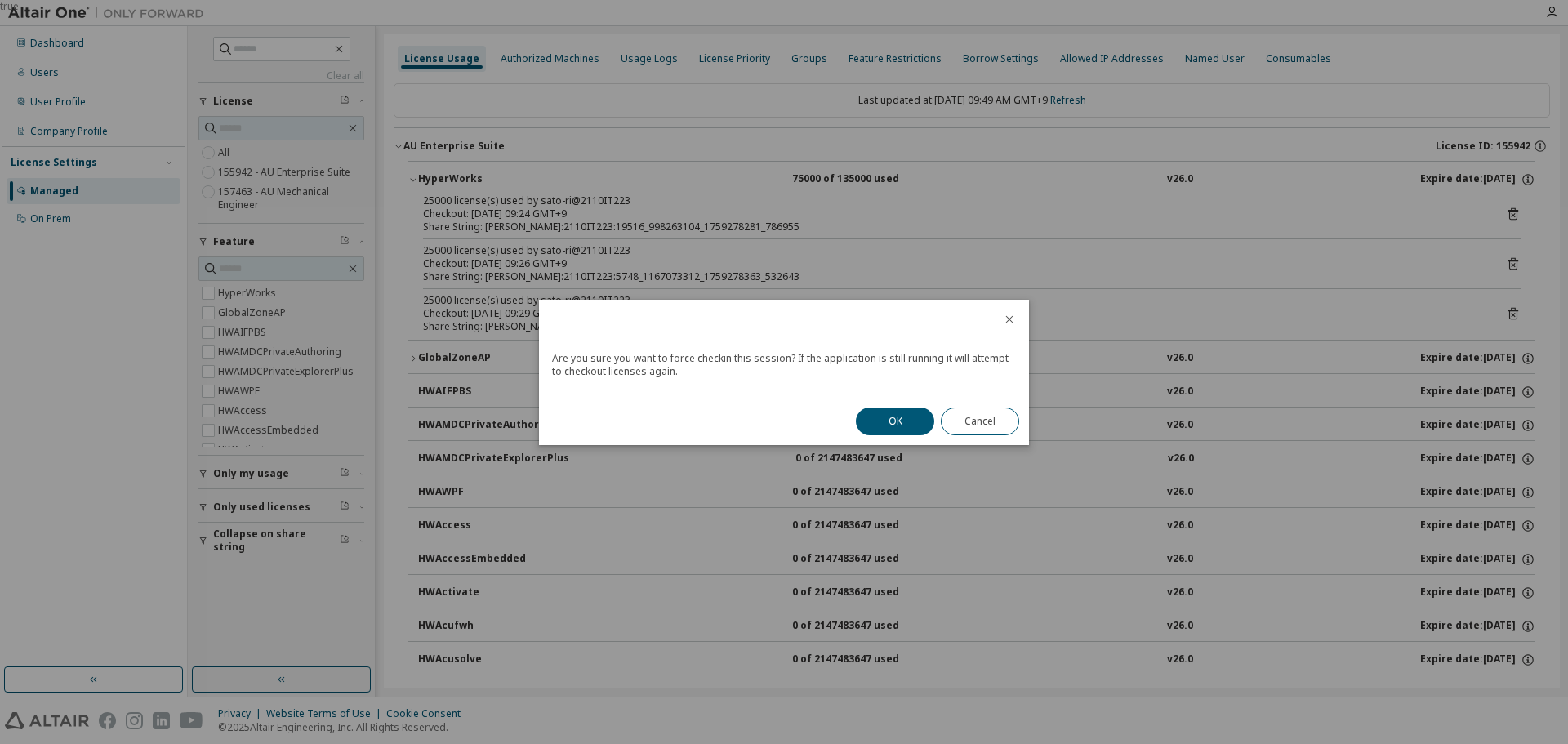
click at [907, 406] on div "OK Cancel" at bounding box center [937, 422] width 183 height 48
click at [907, 412] on button "OK" at bounding box center [895, 421] width 79 height 27
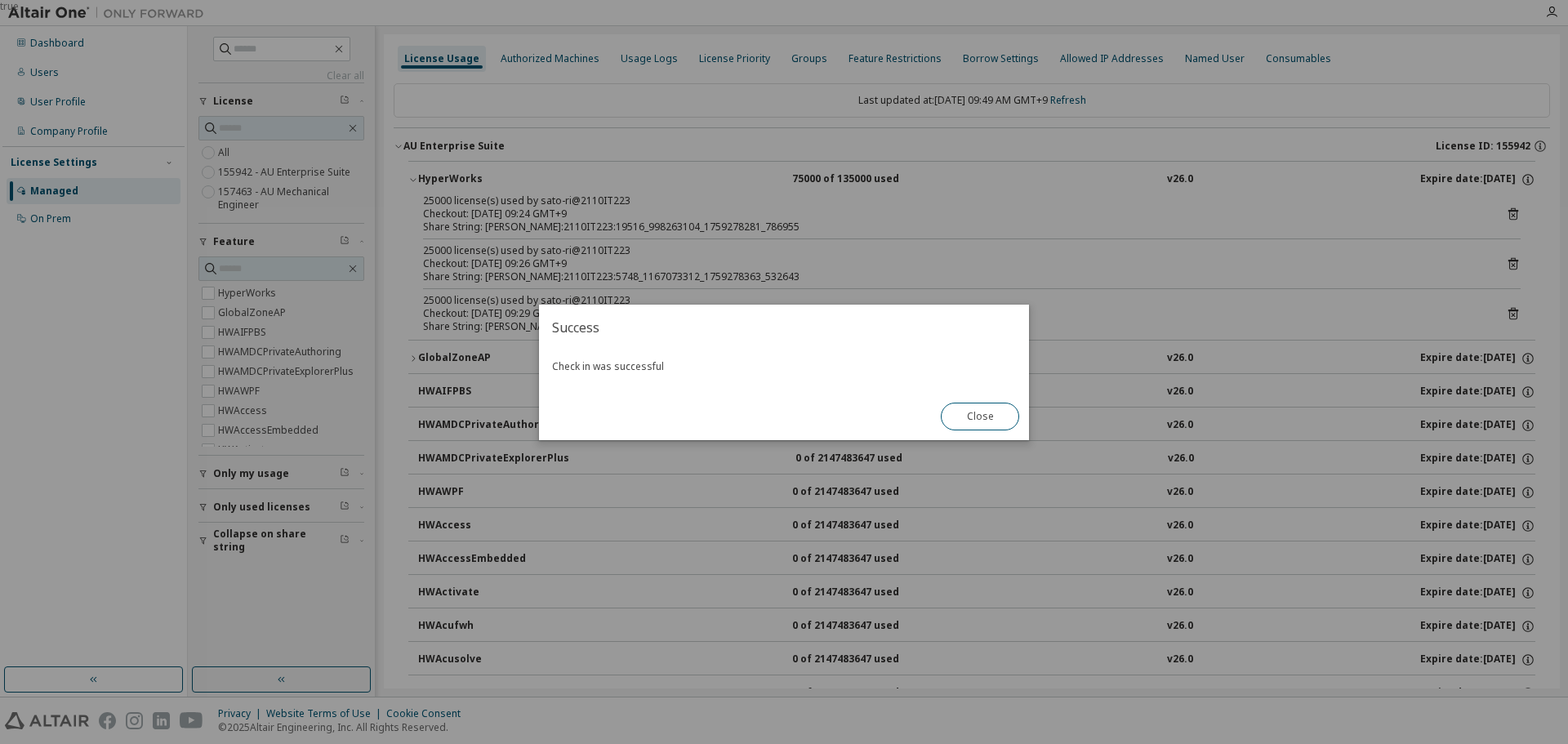
click at [1505, 313] on div "true" at bounding box center [784, 372] width 1568 height 744
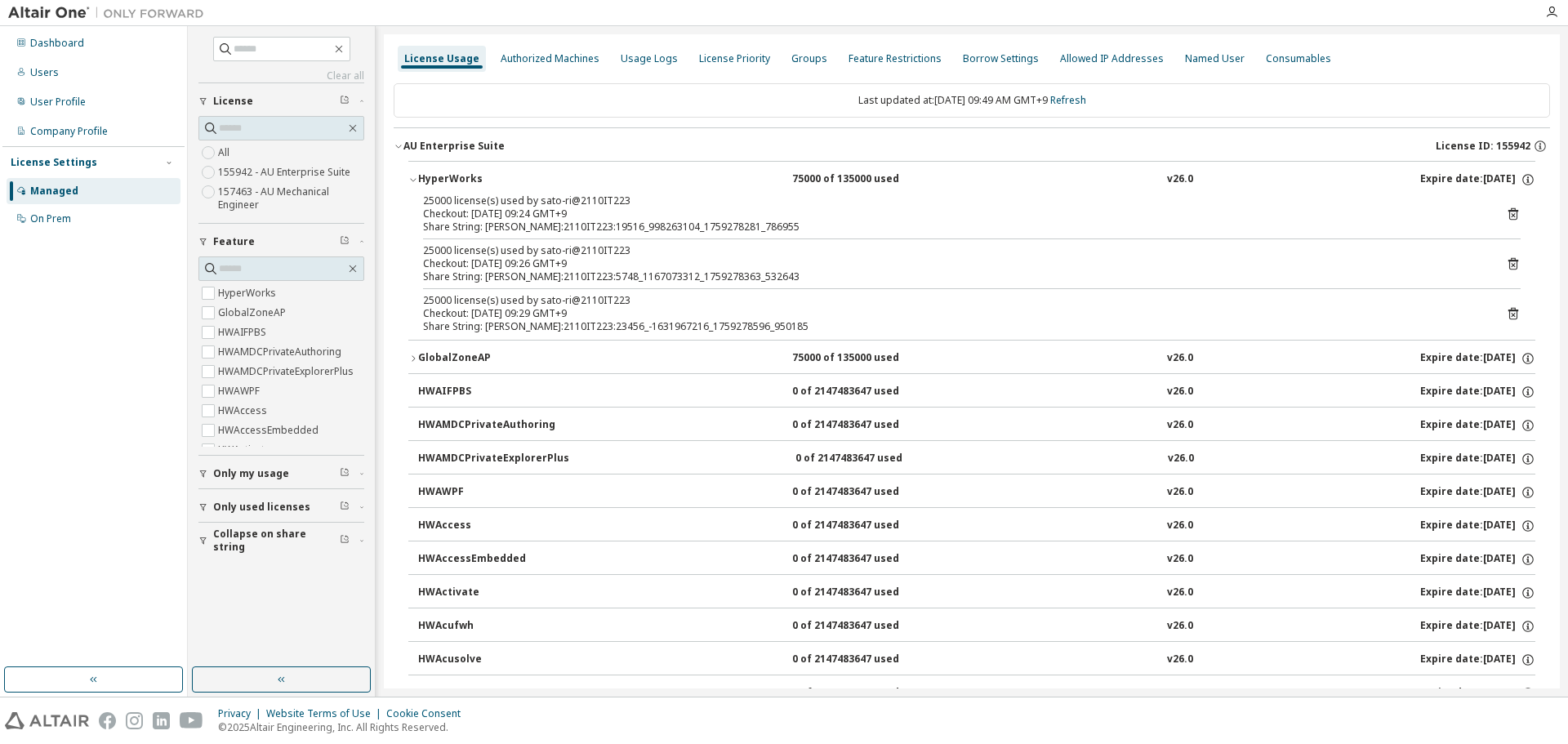
click at [1504, 324] on div "25000 license(s) used by sato-ri@2110IT223 Checkout: [DATE] 09:29 GMT+9 Share S…" at bounding box center [972, 313] width 1098 height 39
click at [1509, 319] on icon at bounding box center [1513, 314] width 10 height 12
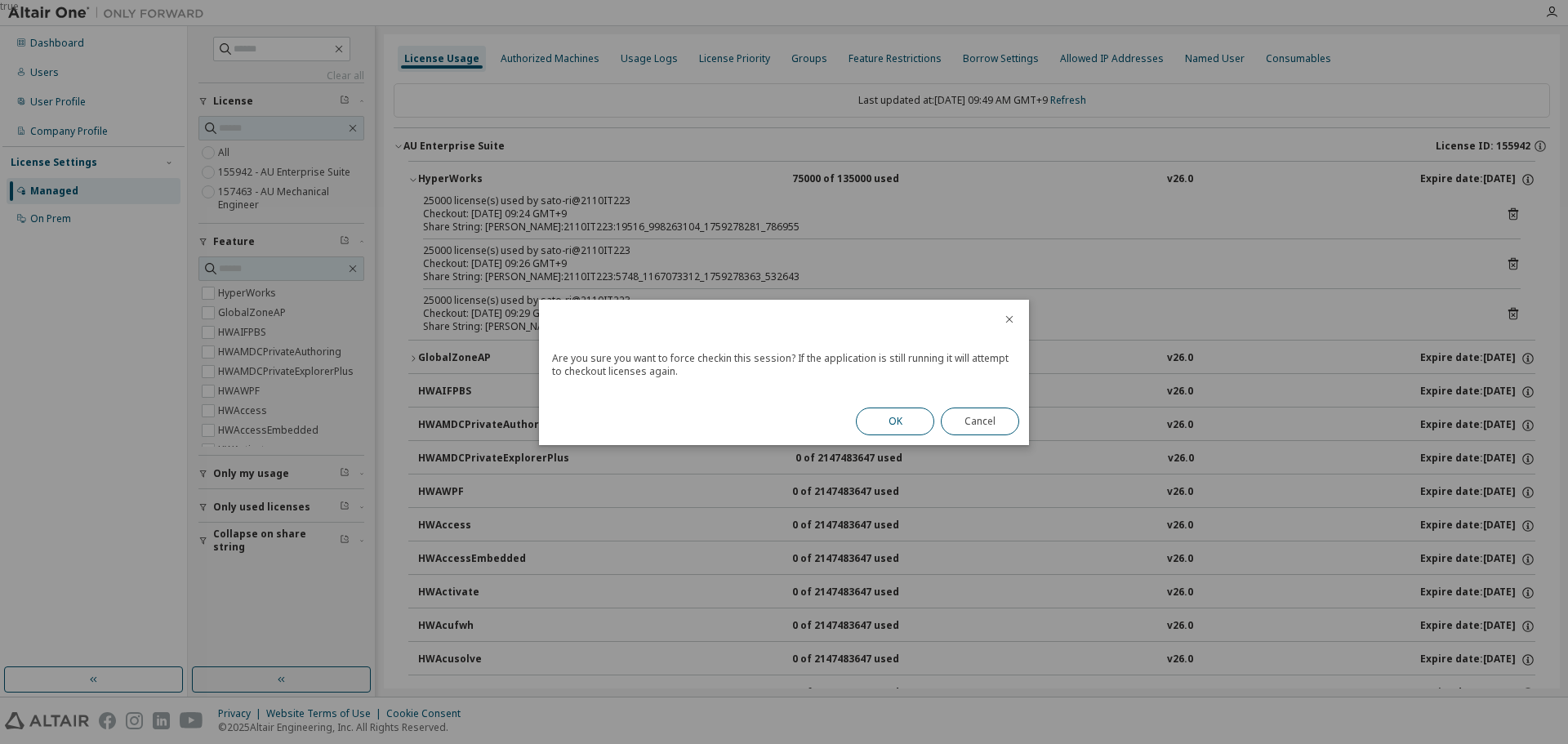
click at [874, 418] on button "OK" at bounding box center [895, 421] width 79 height 27
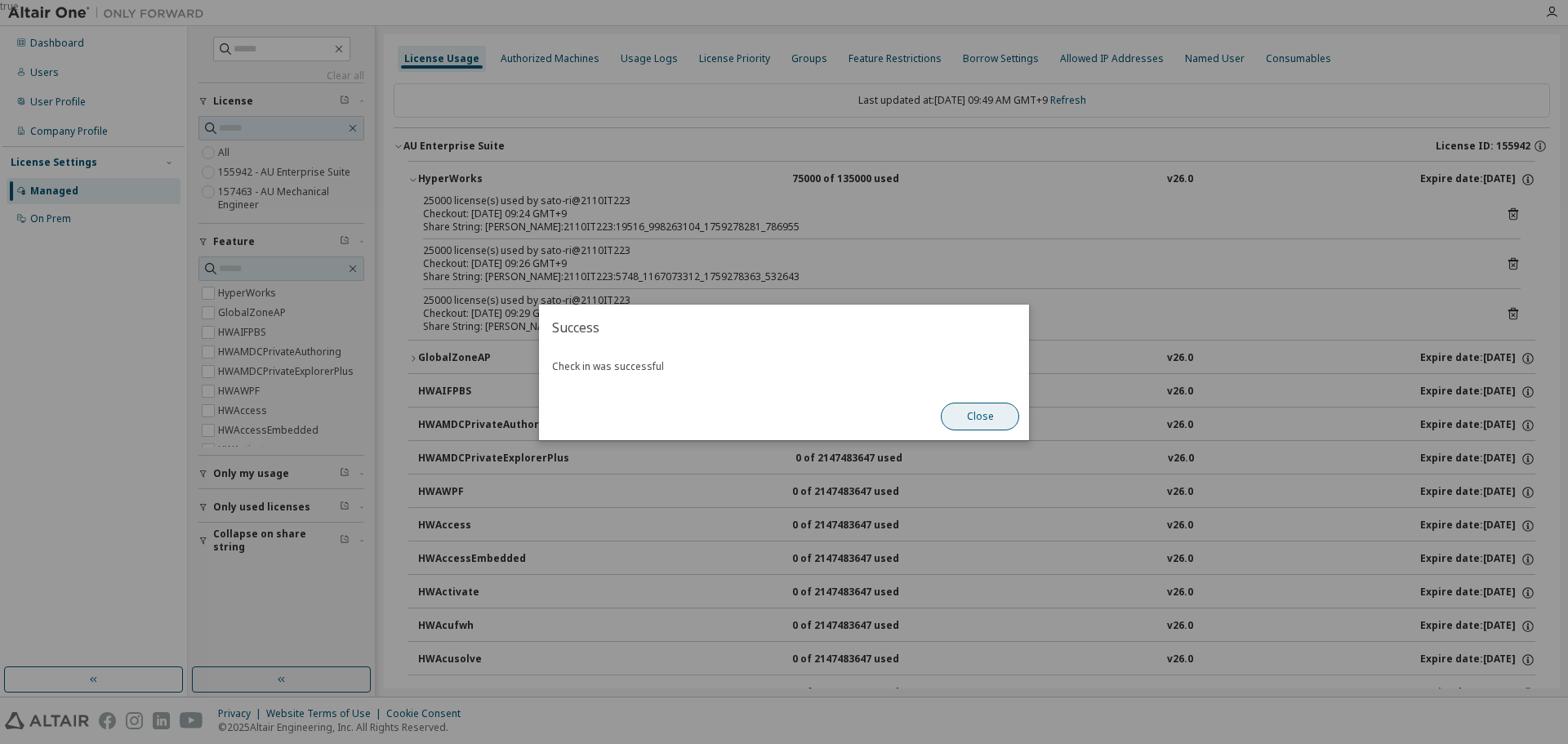
click at [969, 419] on button "Close" at bounding box center [980, 416] width 79 height 27
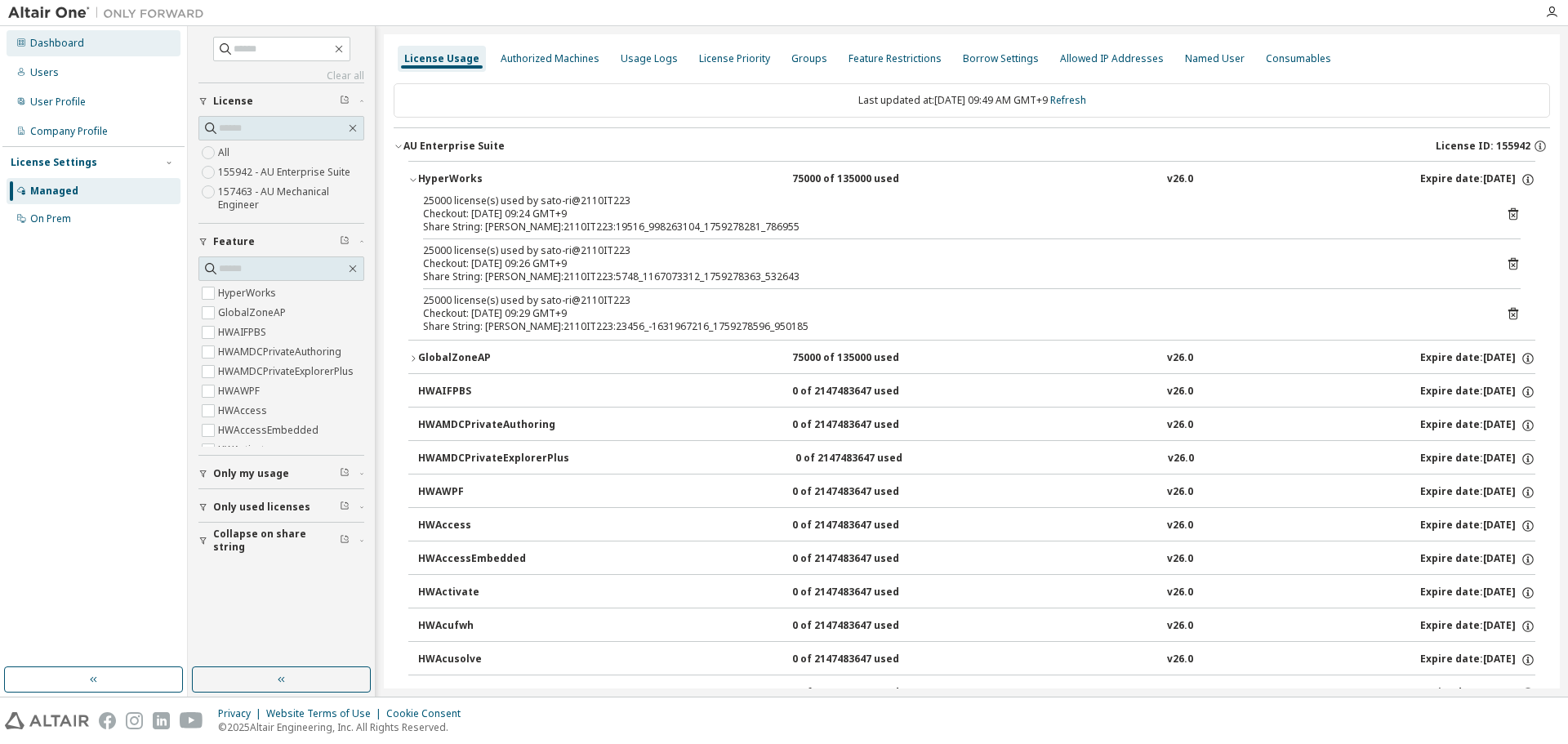
click at [65, 53] on div "Dashboard" at bounding box center [93, 43] width 174 height 27
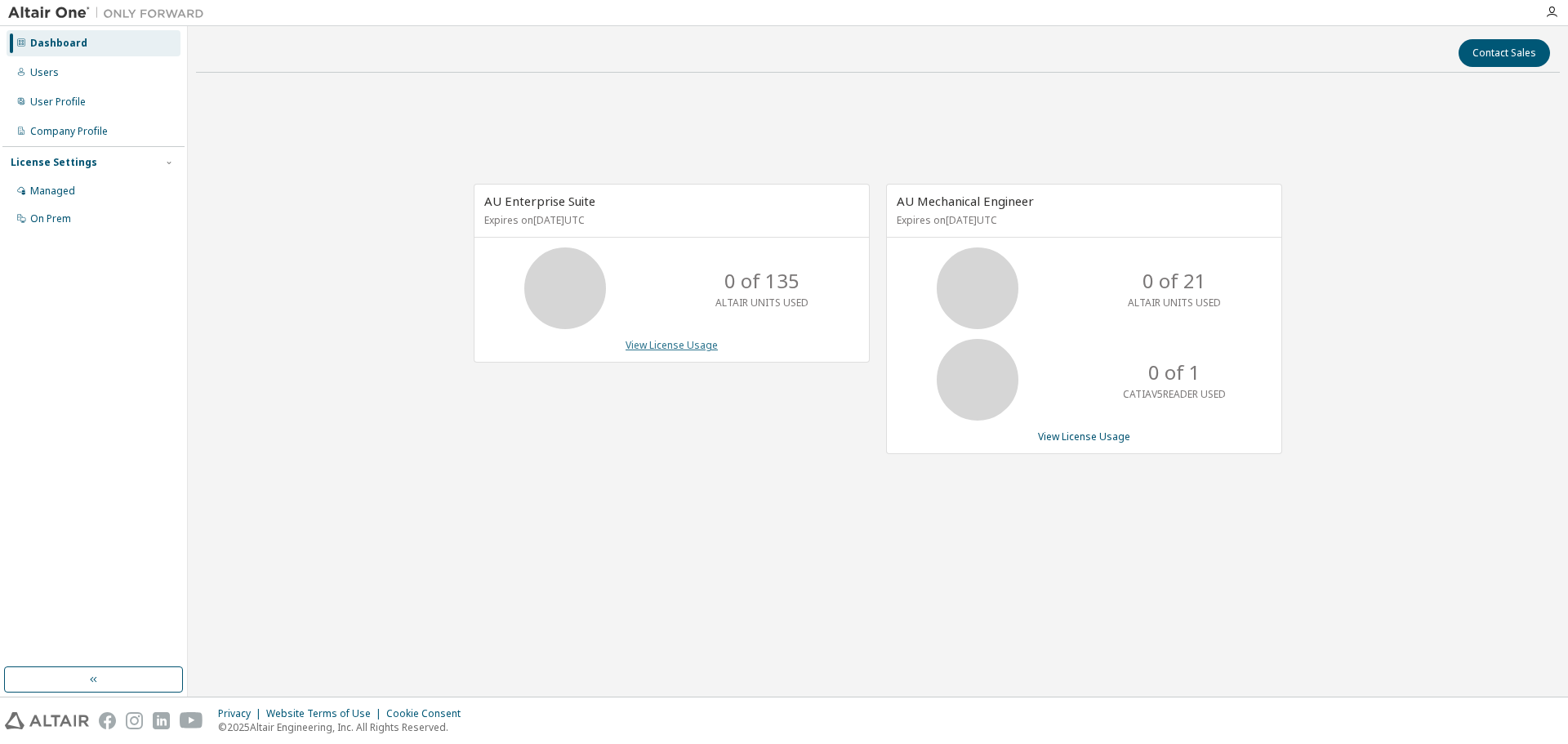
click at [670, 346] on link "View License Usage" at bounding box center [672, 345] width 92 height 14
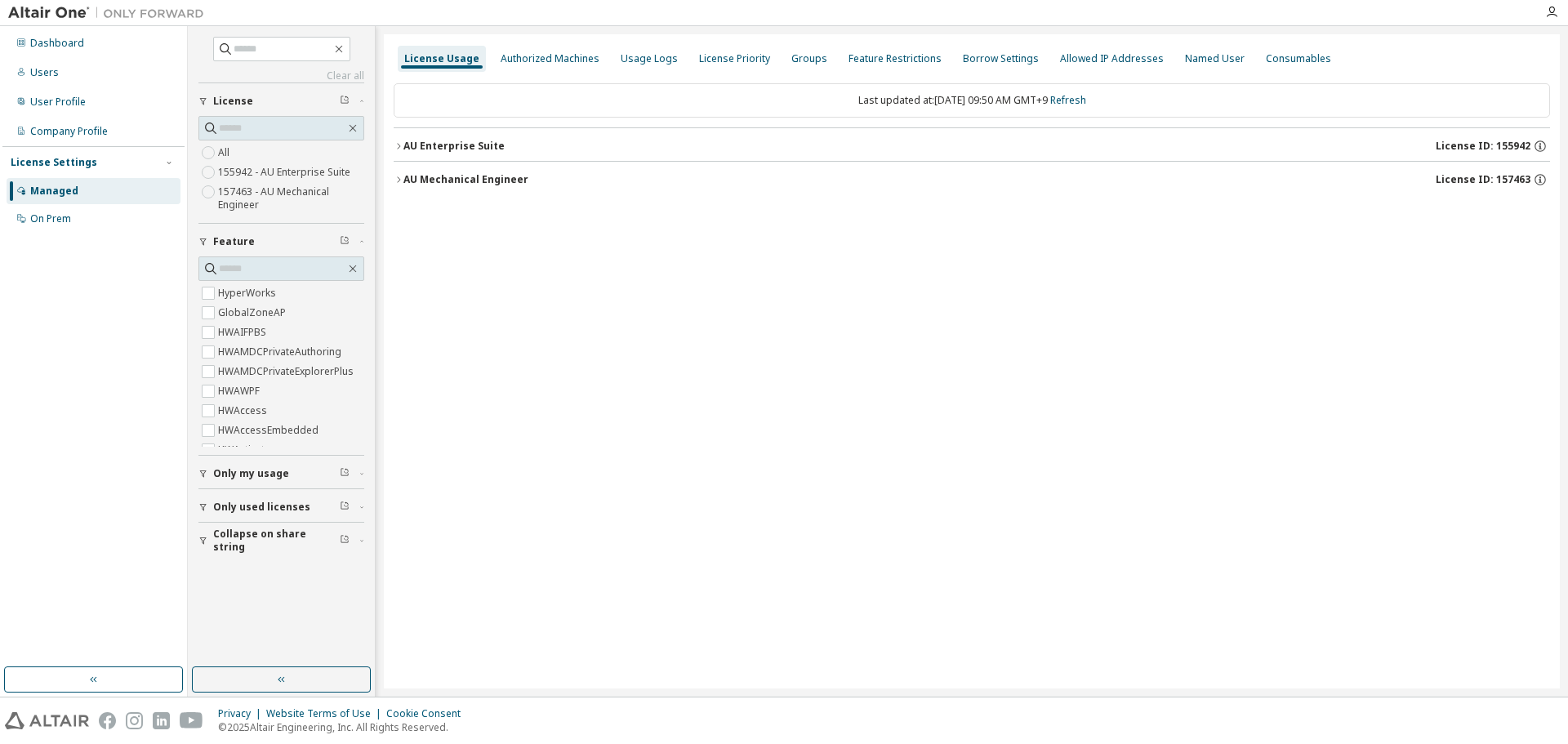
click at [417, 171] on button "AU Mechanical Engineer License ID: 157463" at bounding box center [972, 180] width 1157 height 36
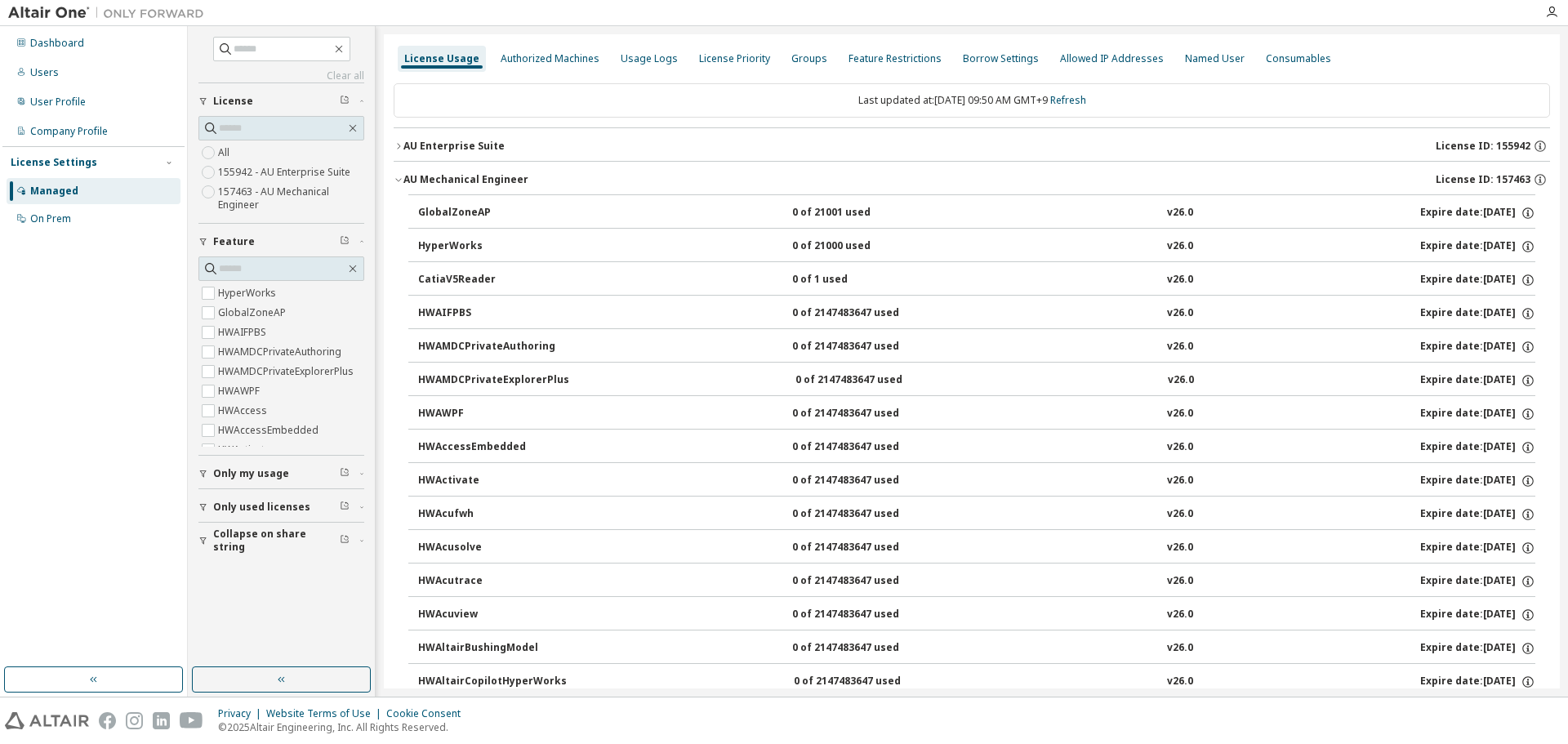
click at [473, 158] on button "AU Enterprise Suite License ID: 155942" at bounding box center [972, 146] width 1157 height 36
click at [476, 149] on div "AU Enterprise Suite" at bounding box center [454, 146] width 101 height 13
